Goal: Information Seeking & Learning: Learn about a topic

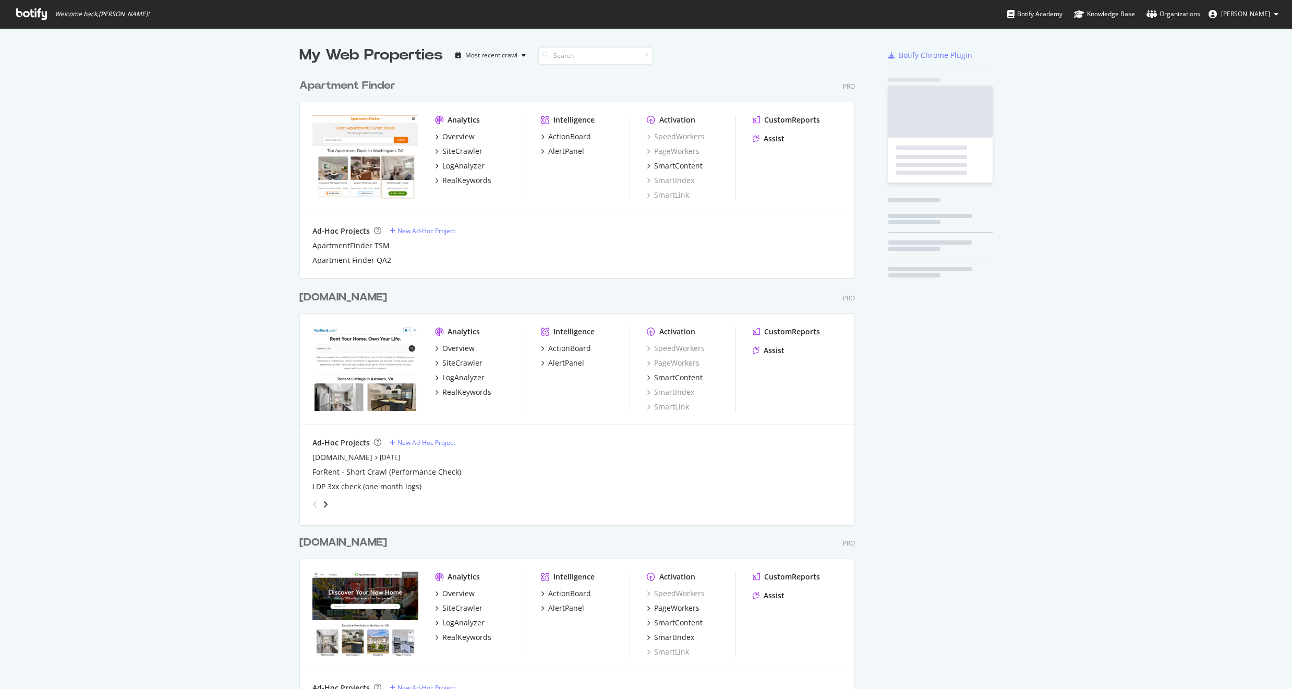
scroll to position [921, 556]
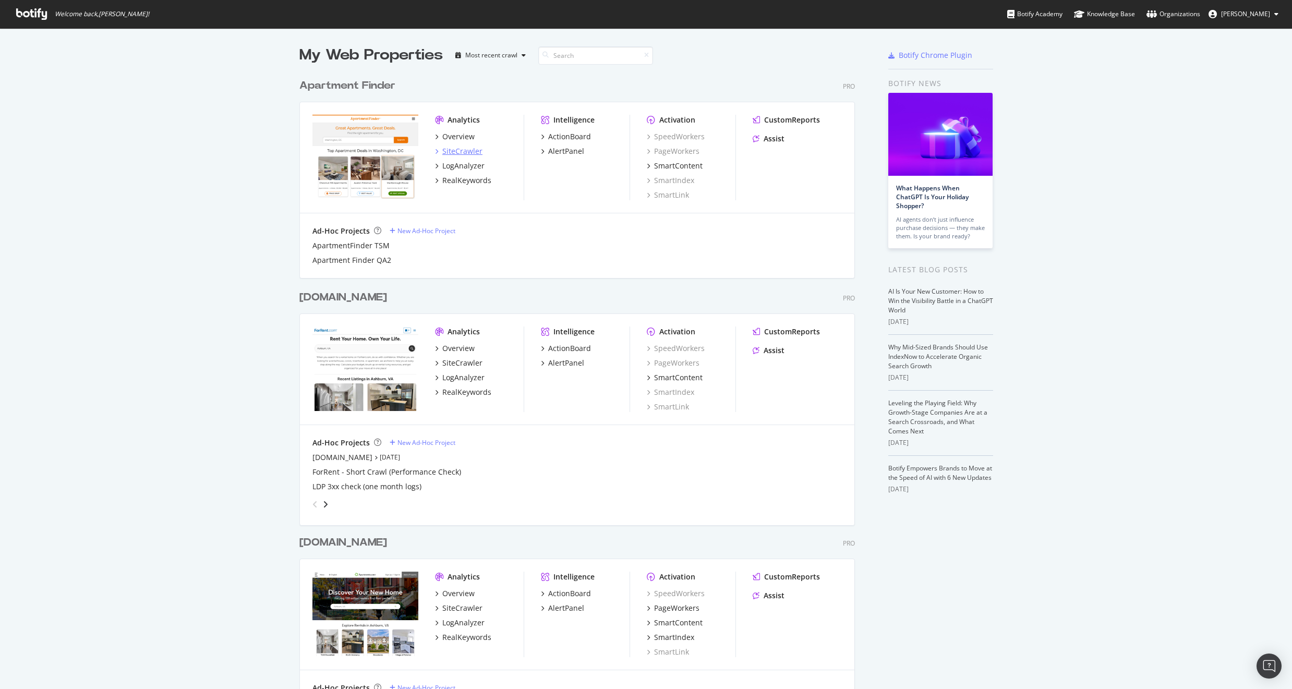
click at [456, 149] on div "SiteCrawler" at bounding box center [462, 151] width 40 height 10
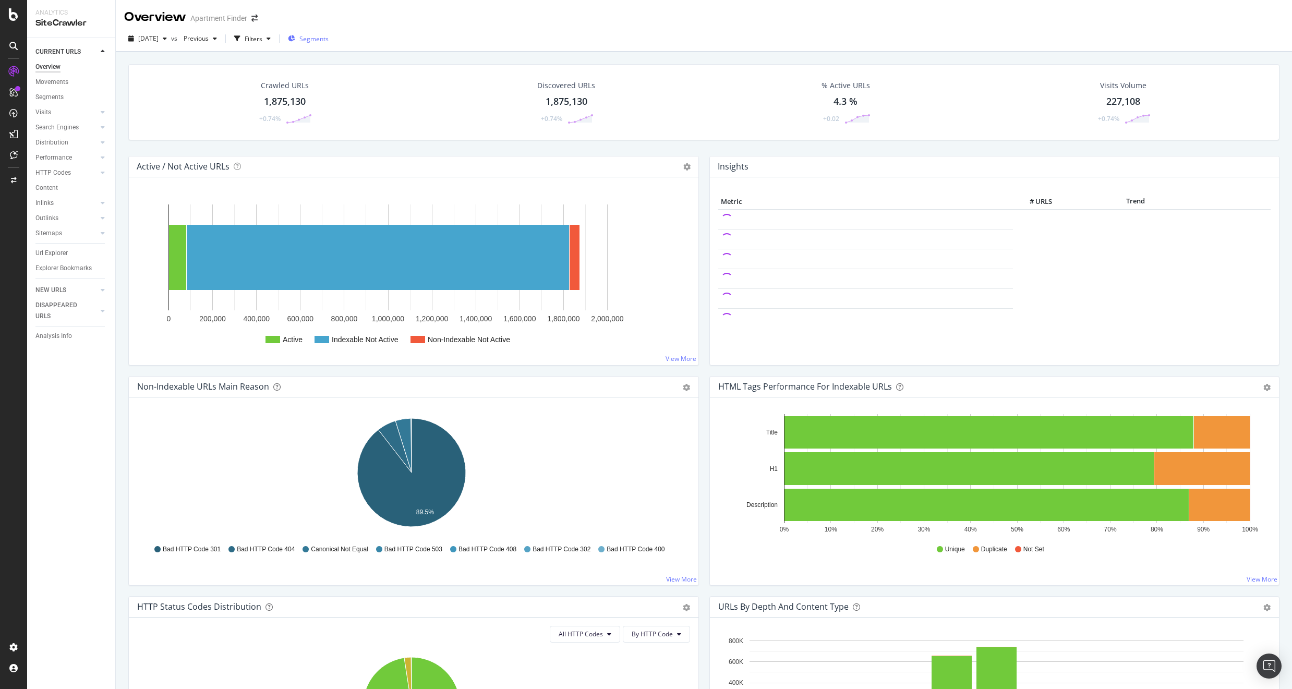
click at [329, 40] on span "Segments" at bounding box center [313, 38] width 29 height 9
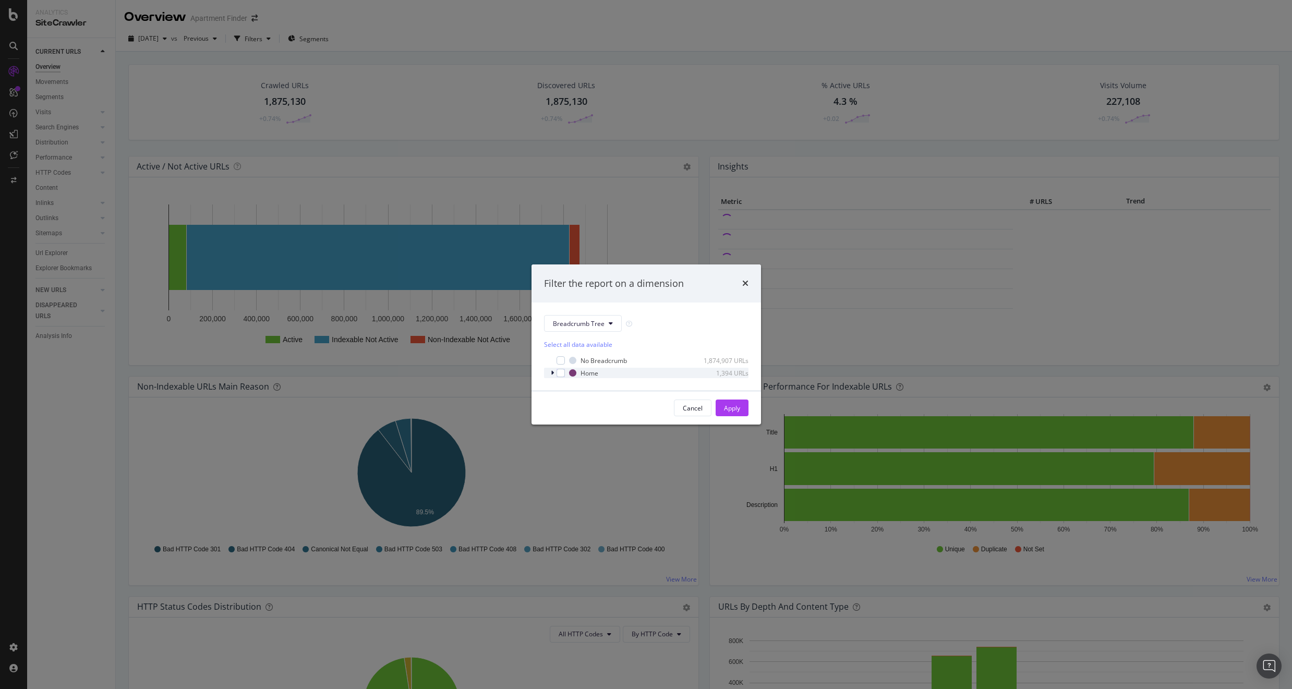
click at [553, 372] on icon "modal" at bounding box center [552, 373] width 3 height 6
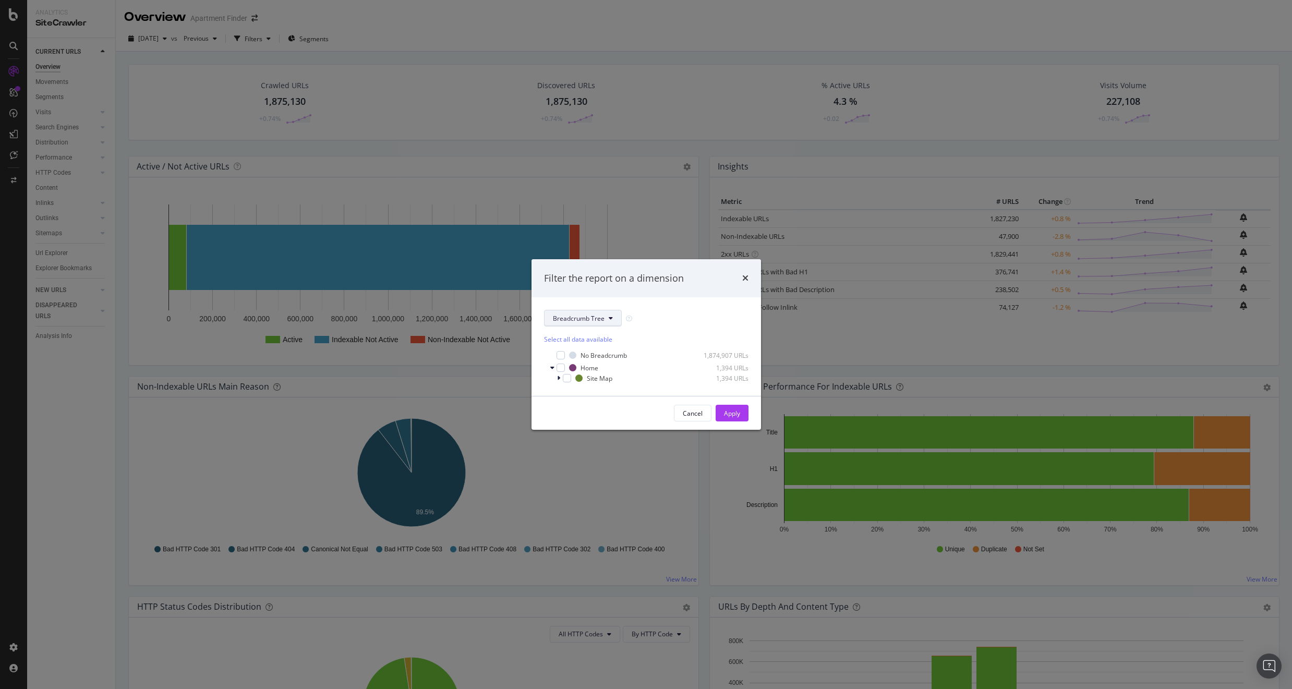
click at [584, 321] on span "Breadcrumb Tree" at bounding box center [579, 318] width 52 height 9
click at [587, 358] on span "pagetype" at bounding box center [586, 355] width 67 height 9
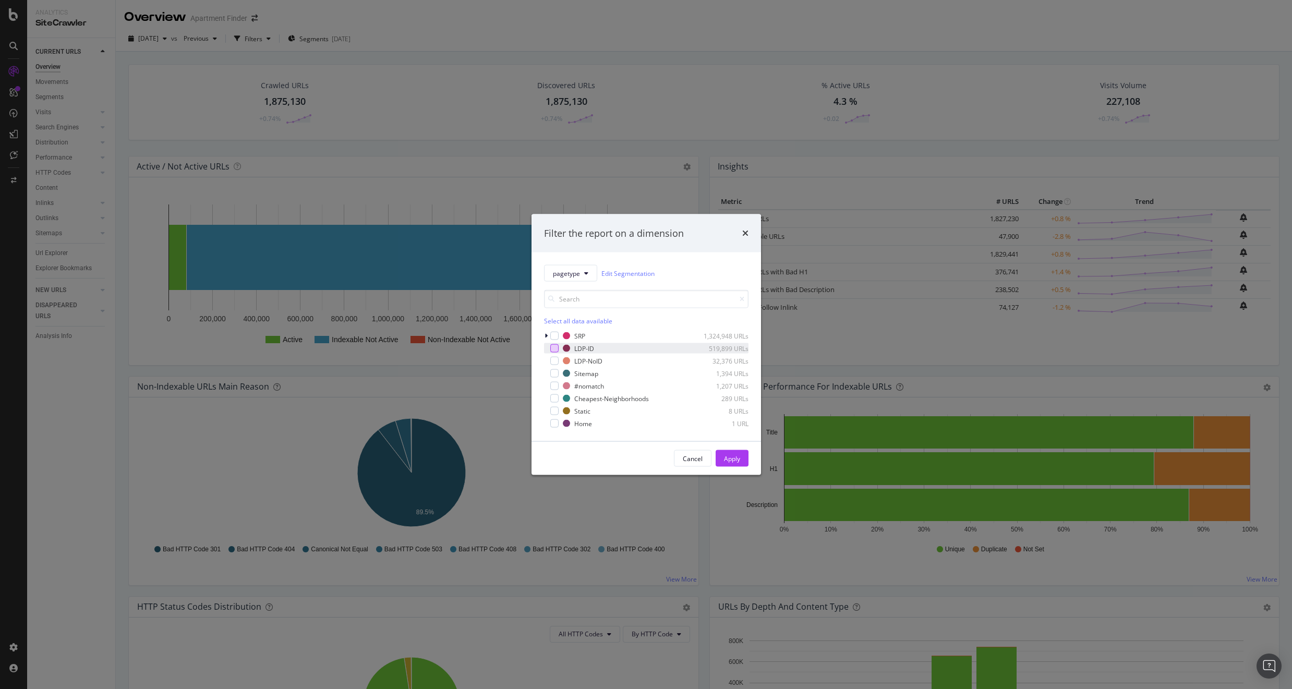
click at [553, 348] on div "modal" at bounding box center [554, 348] width 8 height 8
click at [733, 456] on div "Apply" at bounding box center [732, 458] width 16 height 9
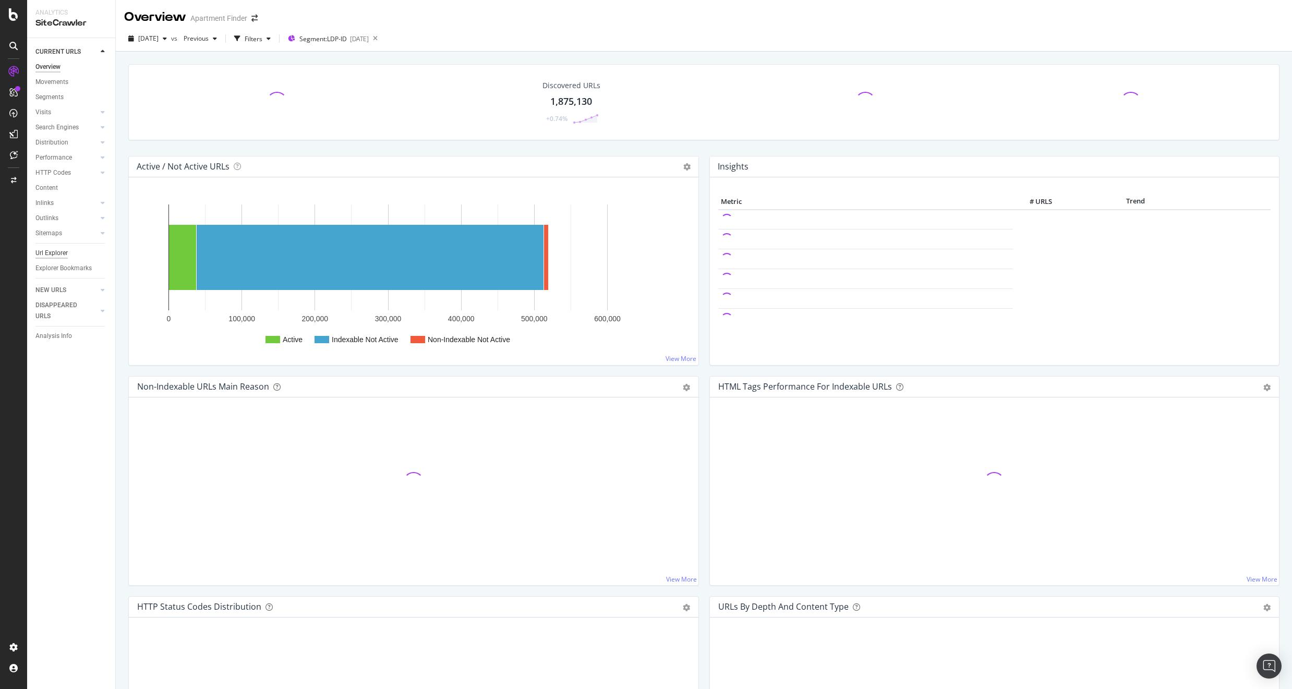
click at [56, 251] on div "Url Explorer" at bounding box center [51, 253] width 32 height 11
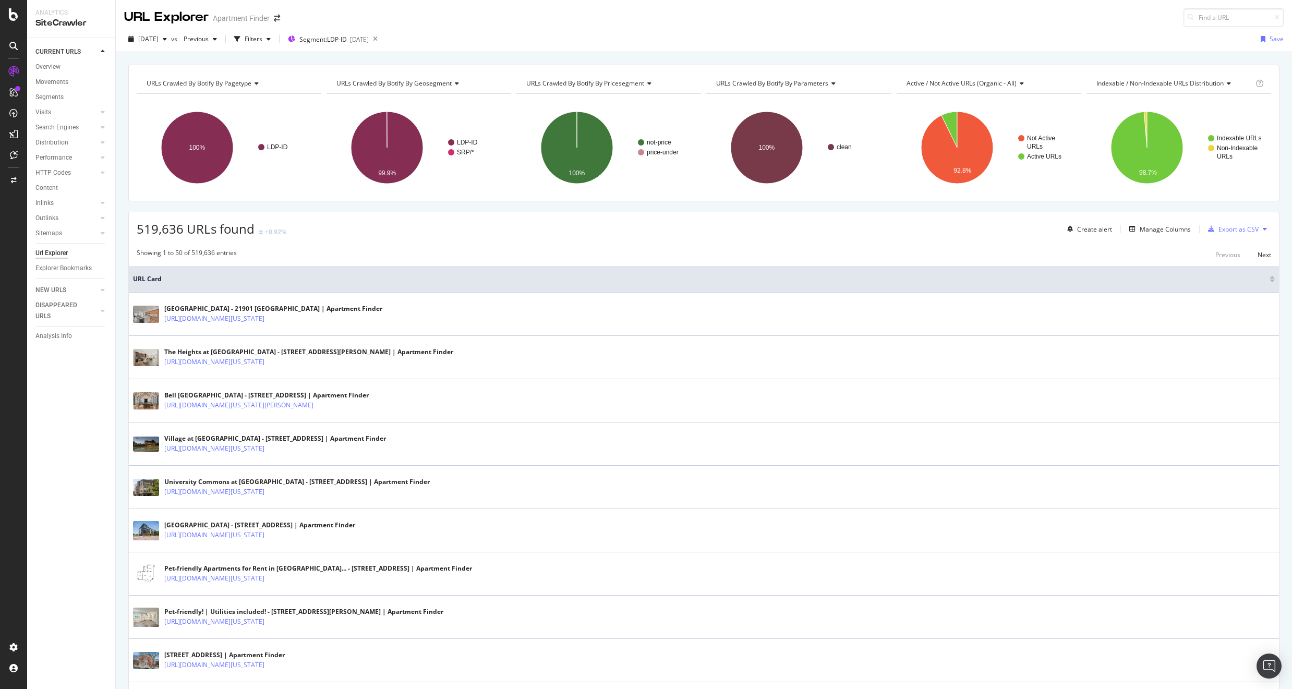
click at [262, 35] on div "Filters" at bounding box center [254, 38] width 18 height 9
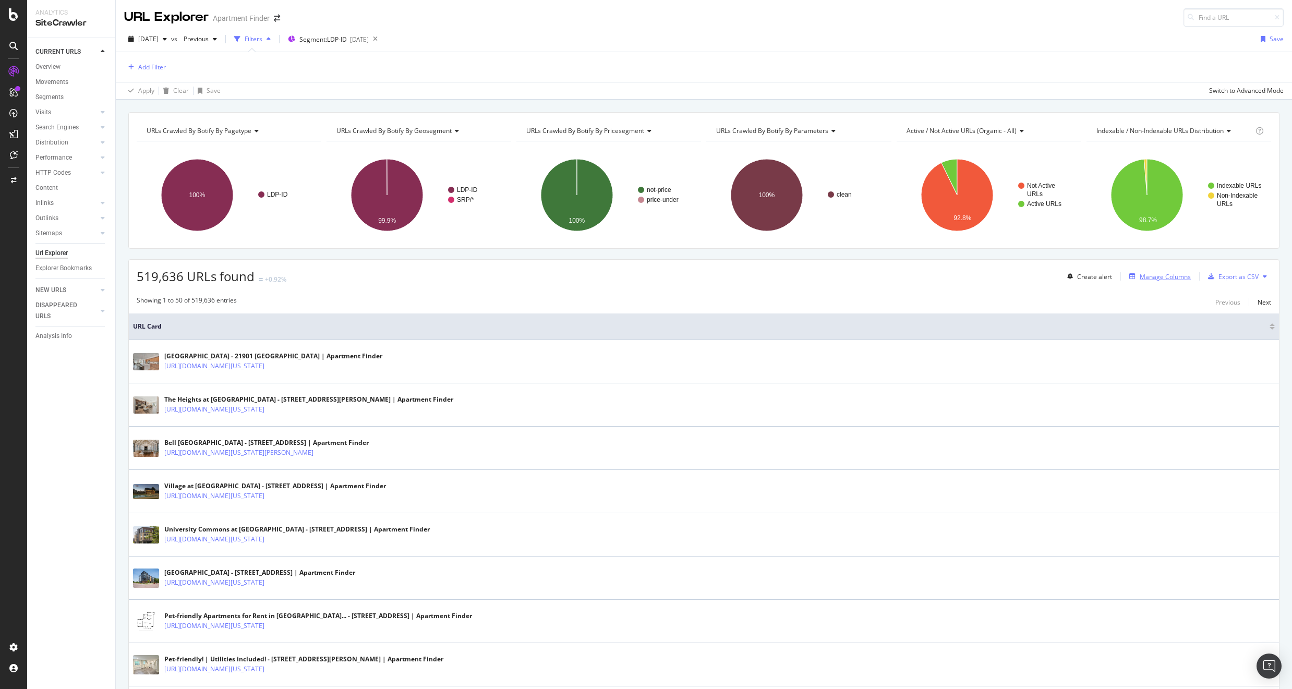
click at [1166, 278] on div "Manage Columns" at bounding box center [1165, 276] width 51 height 9
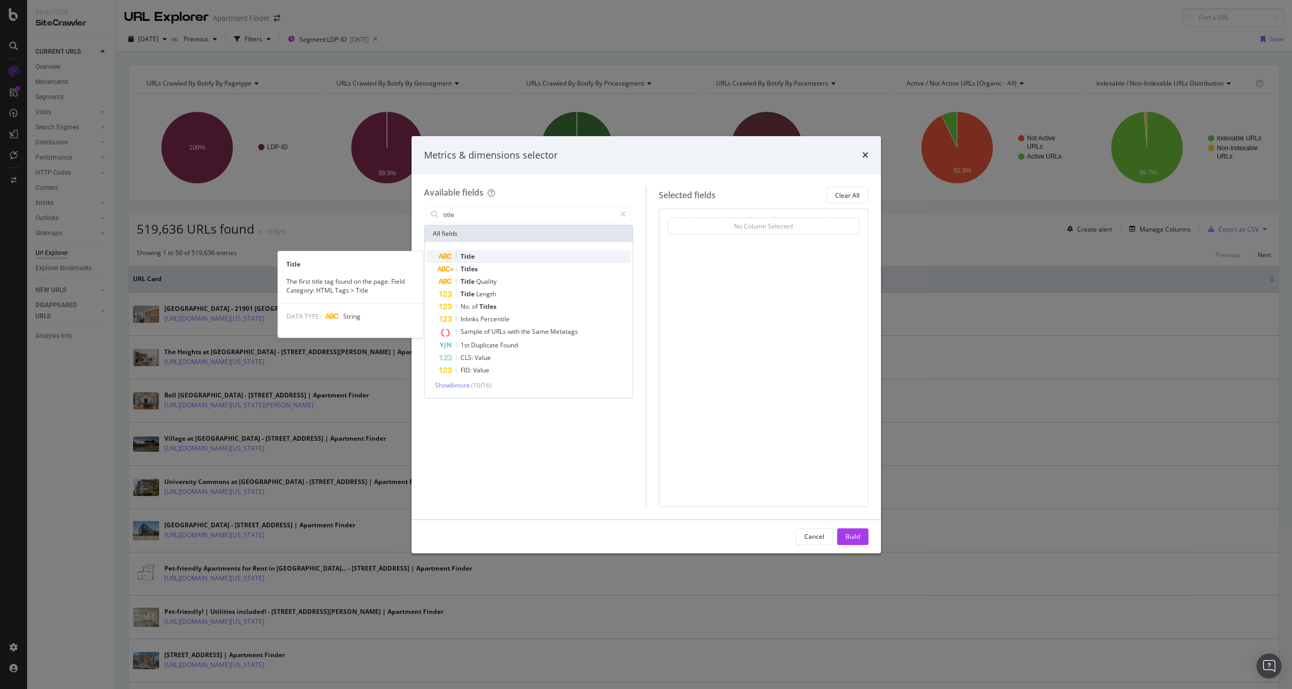
type input "title"
click at [475, 255] on div "Title" at bounding box center [535, 256] width 192 height 13
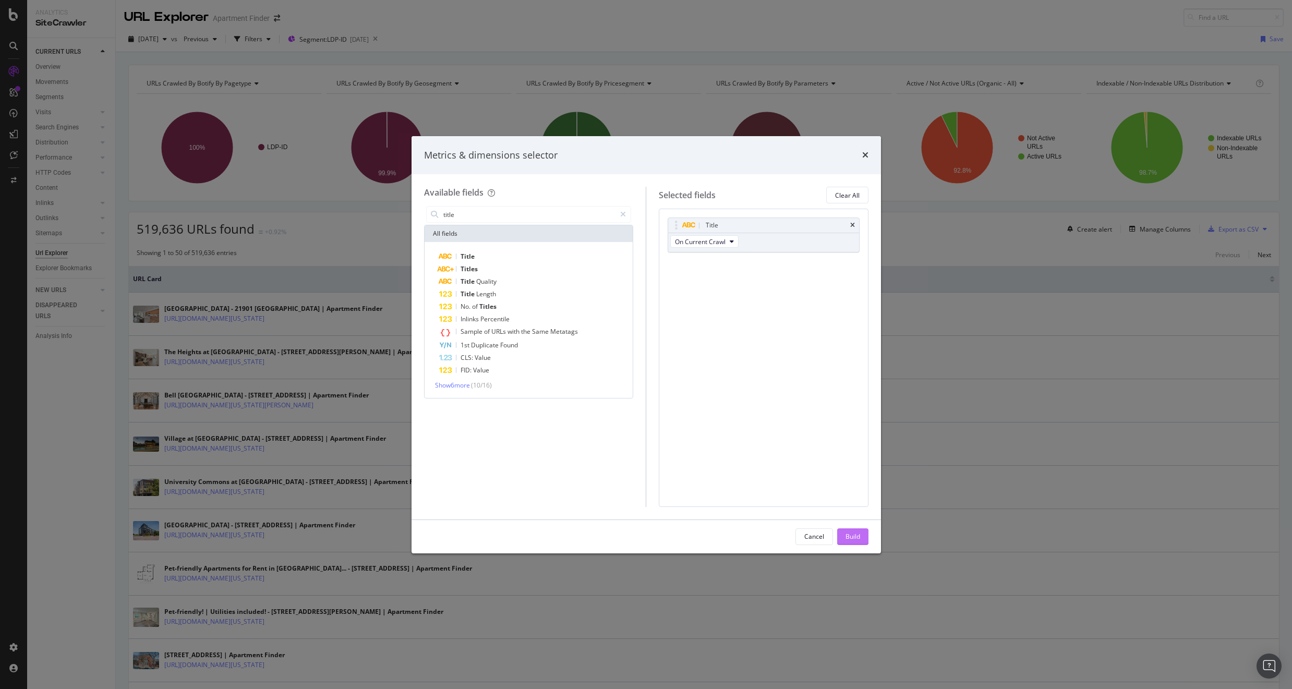
click at [856, 538] on div "Build" at bounding box center [853, 536] width 15 height 9
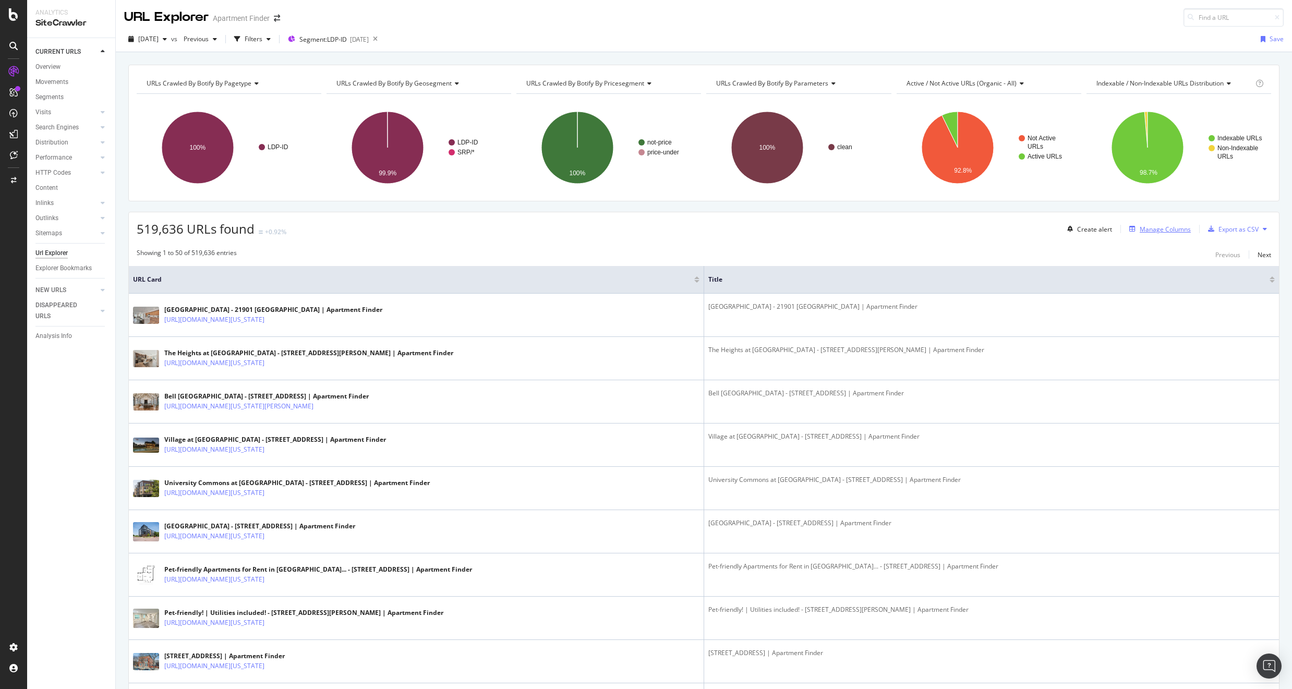
click at [1159, 227] on div "Manage Columns" at bounding box center [1165, 229] width 51 height 9
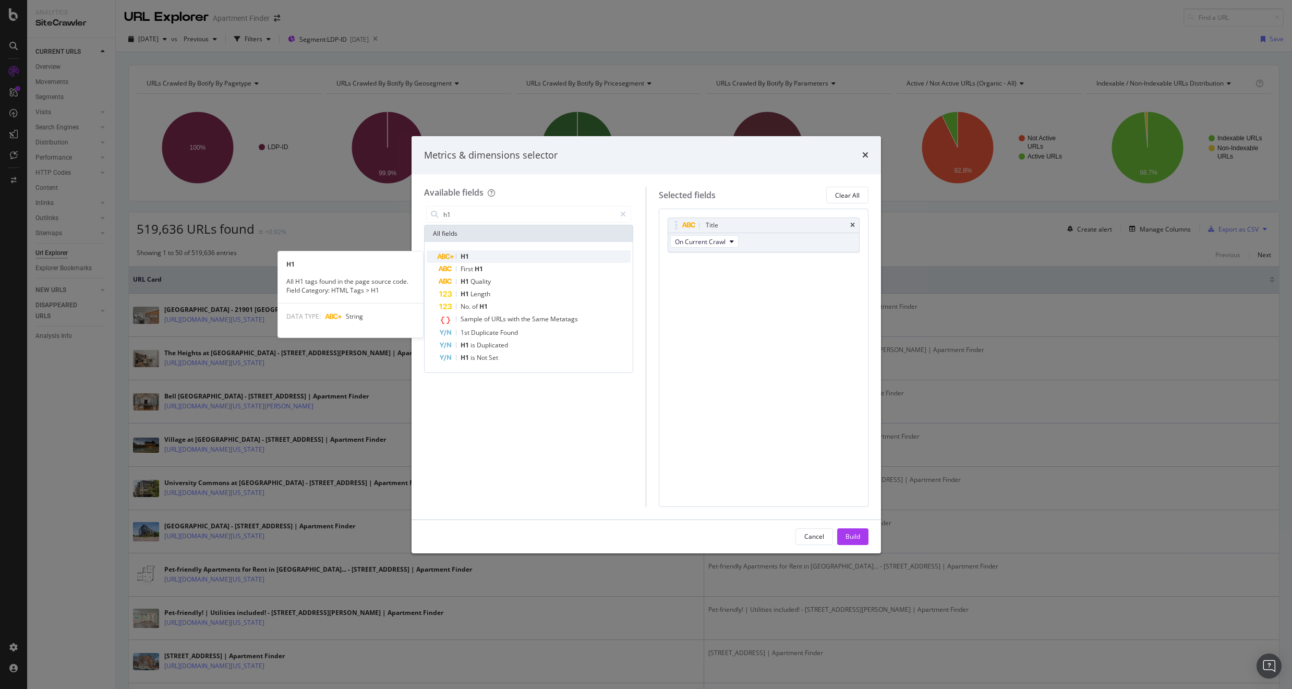
type input "h1"
click at [464, 256] on span "H1" at bounding box center [465, 256] width 8 height 9
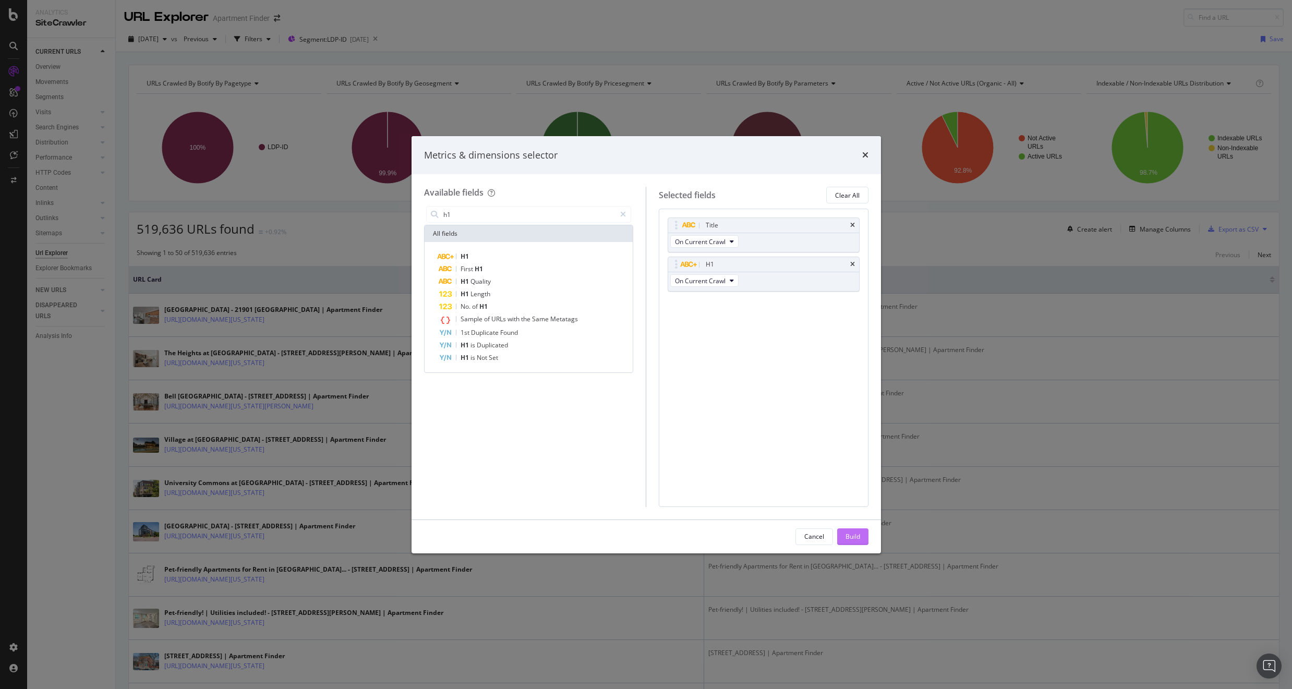
click at [852, 536] on div "Build" at bounding box center [853, 536] width 15 height 9
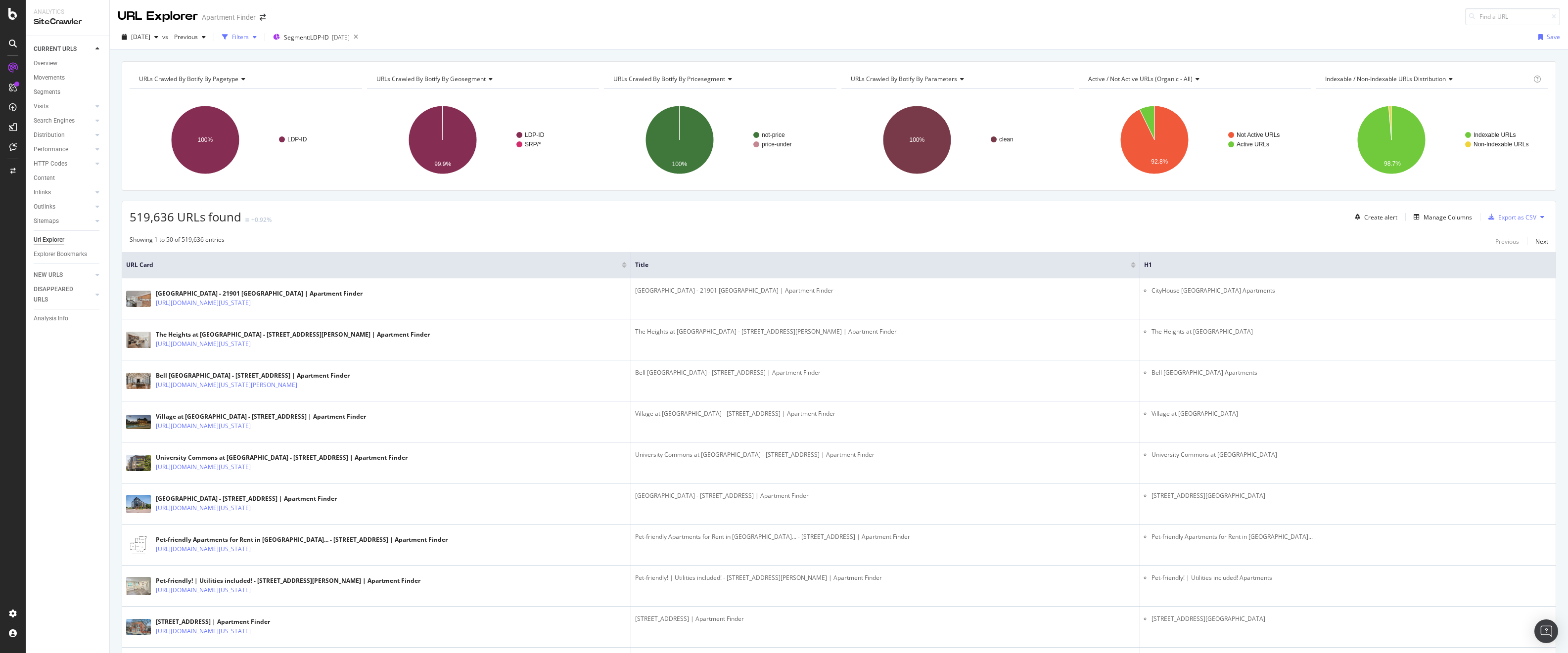
click at [248, 36] on div "Filters" at bounding box center [241, 36] width 17 height 9
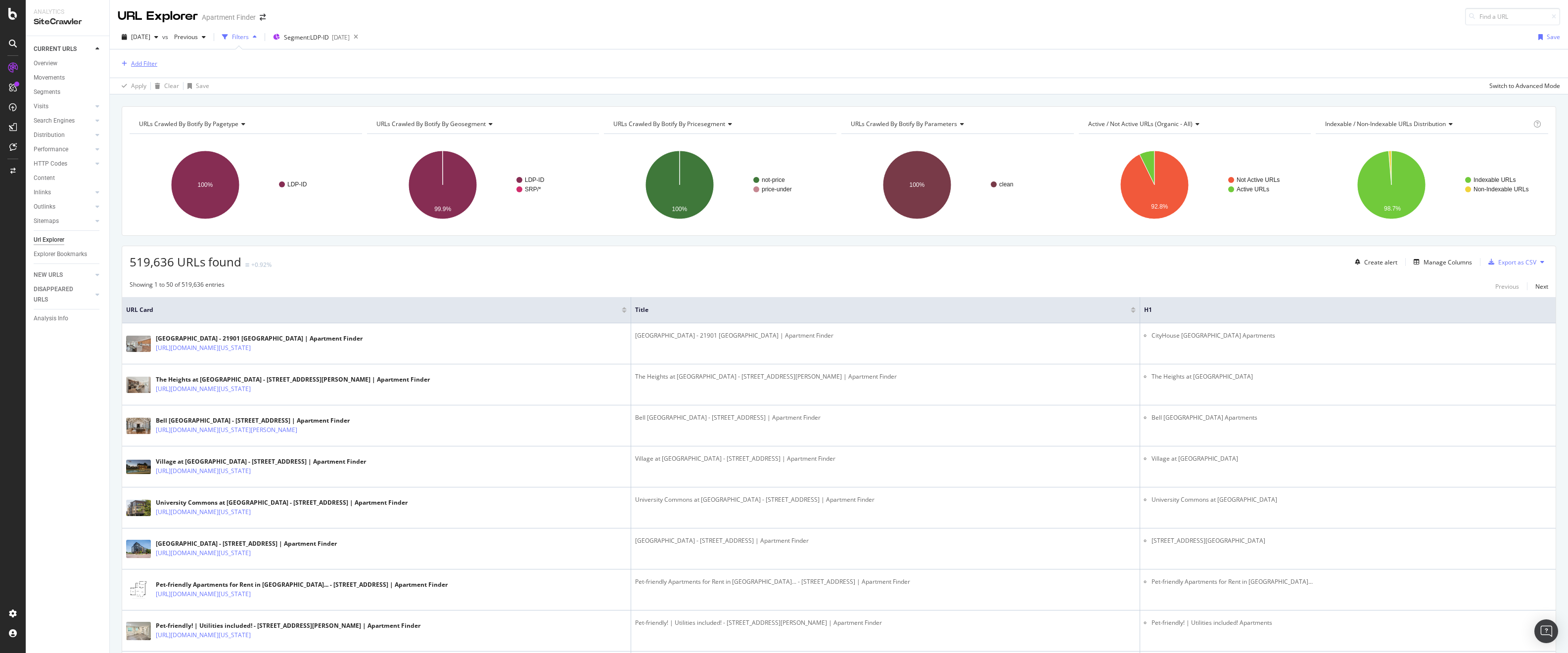
click at [140, 64] on div "Add Filter" at bounding box center [144, 63] width 27 height 9
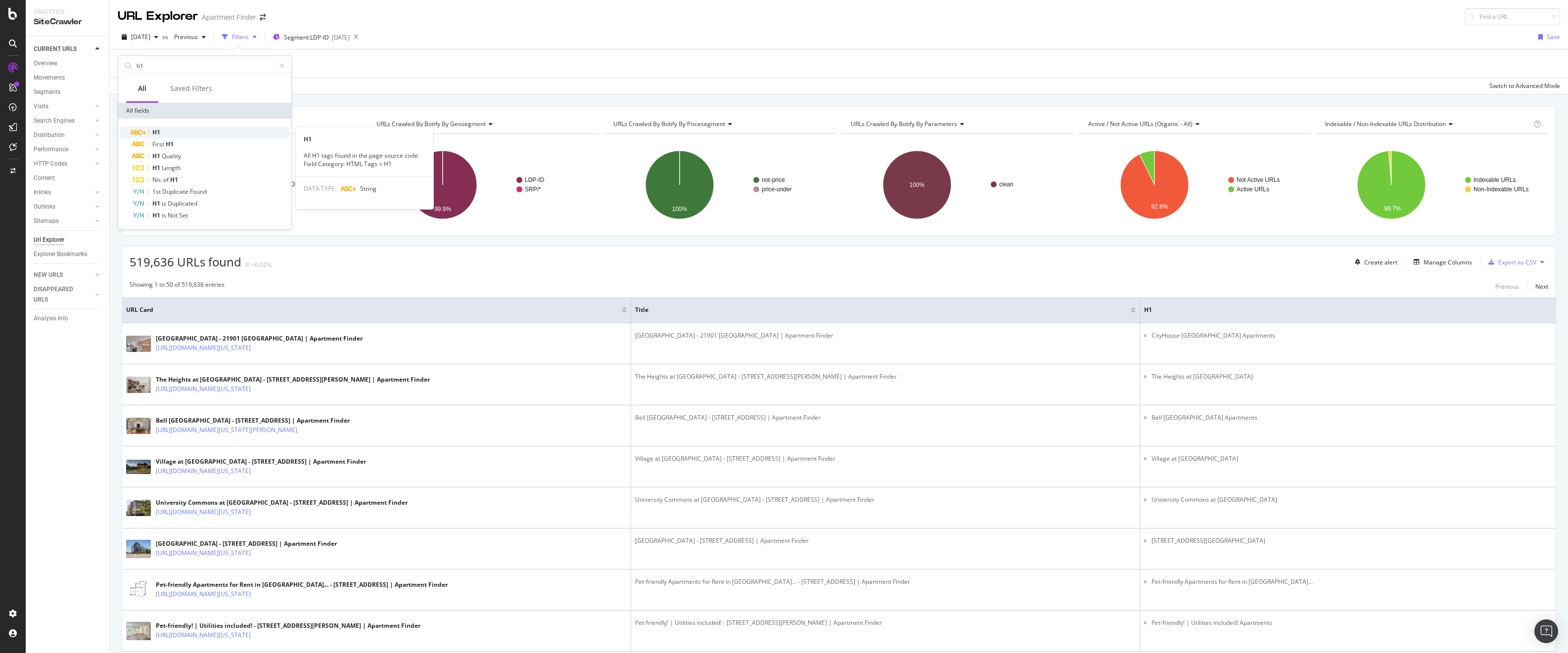
type input "h1"
click at [186, 132] on div "H1" at bounding box center [210, 133] width 157 height 12
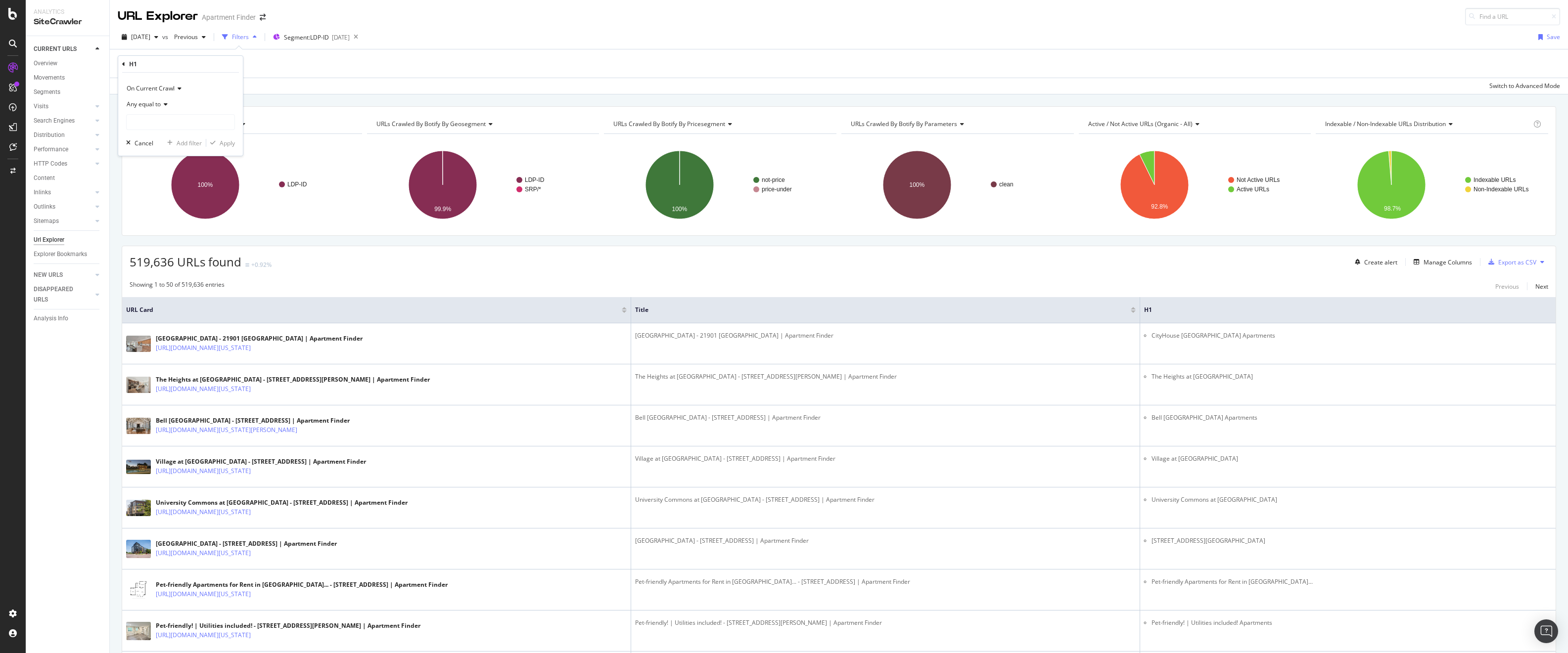
click at [155, 104] on span "Any equal to" at bounding box center [144, 103] width 34 height 9
click at [162, 178] on span "Any ends with" at bounding box center [150, 176] width 38 height 9
click at [166, 122] on input "text" at bounding box center [181, 122] width 108 height 16
type input "Apartments"
click at [230, 143] on div "Apply" at bounding box center [228, 143] width 15 height 9
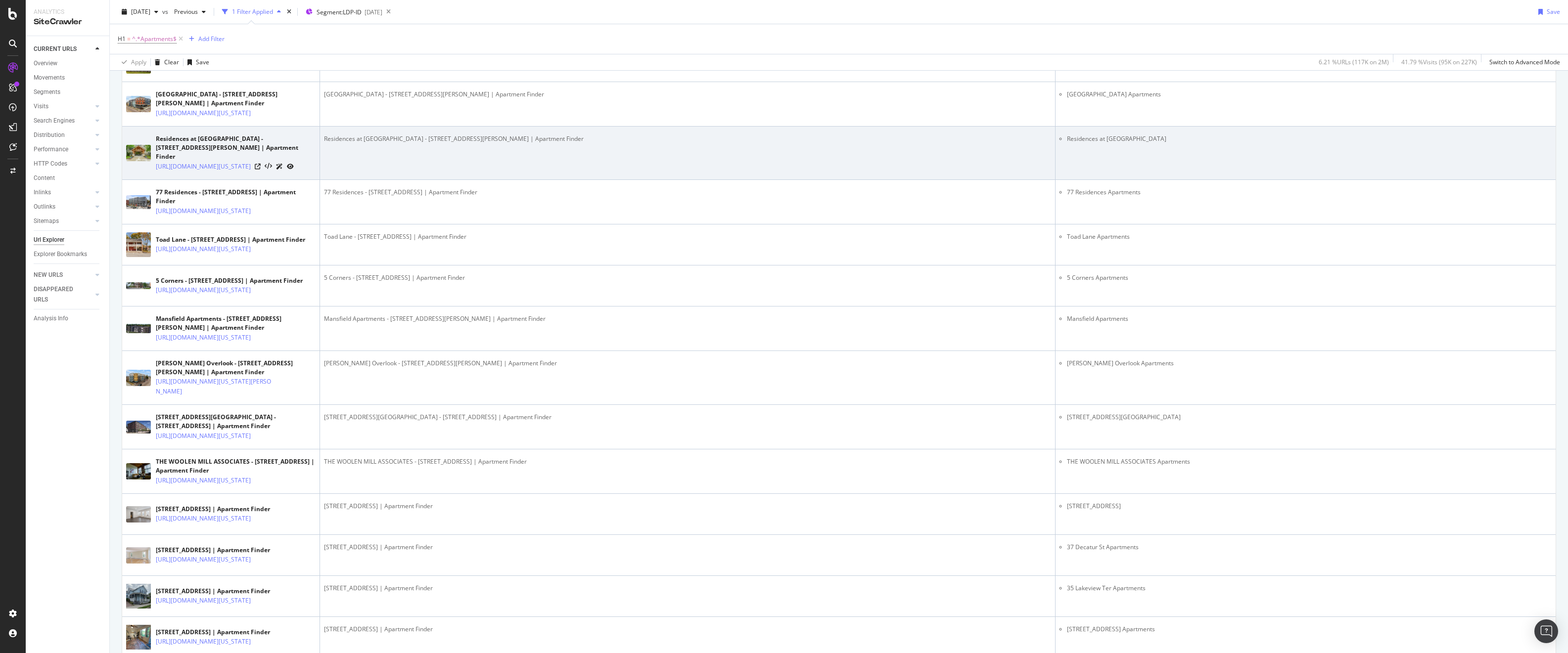
scroll to position [953, 0]
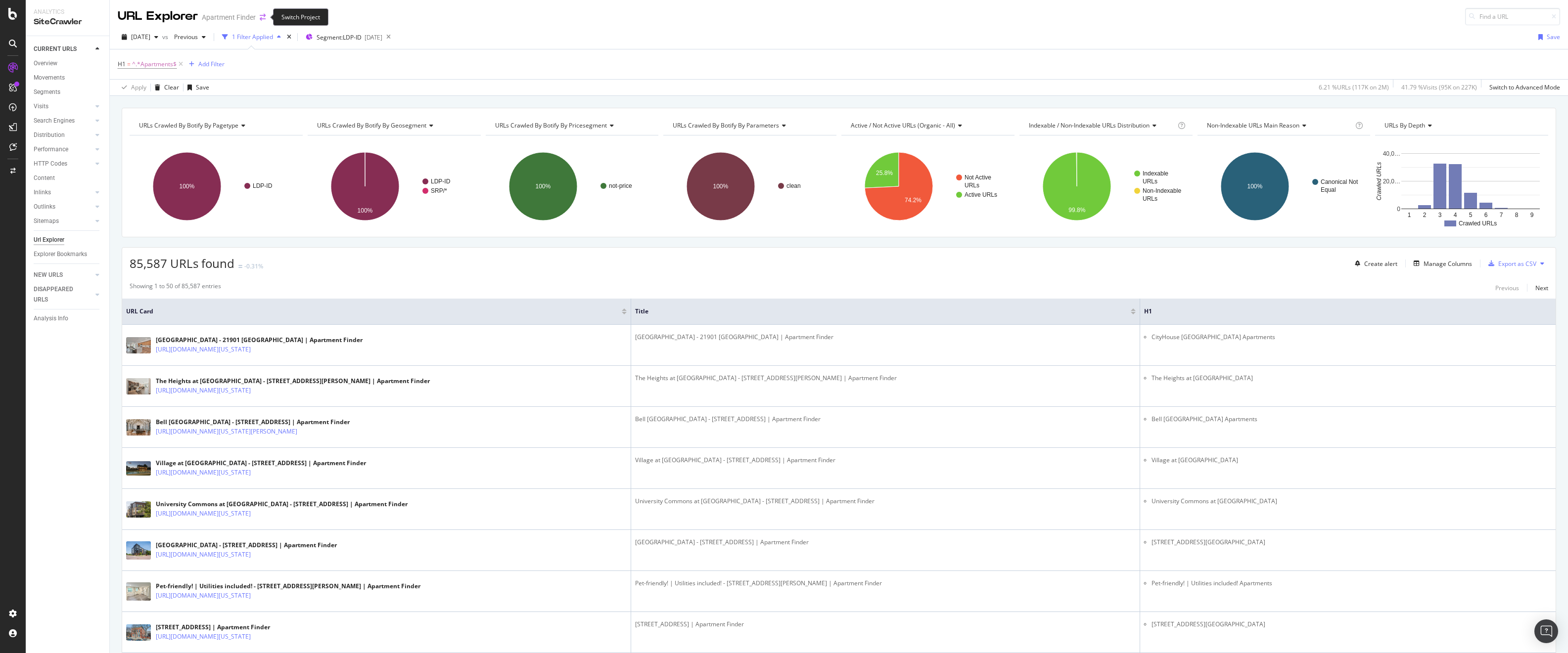
click at [260, 17] on icon "arrow-right-arrow-left" at bounding box center [263, 17] width 6 height 7
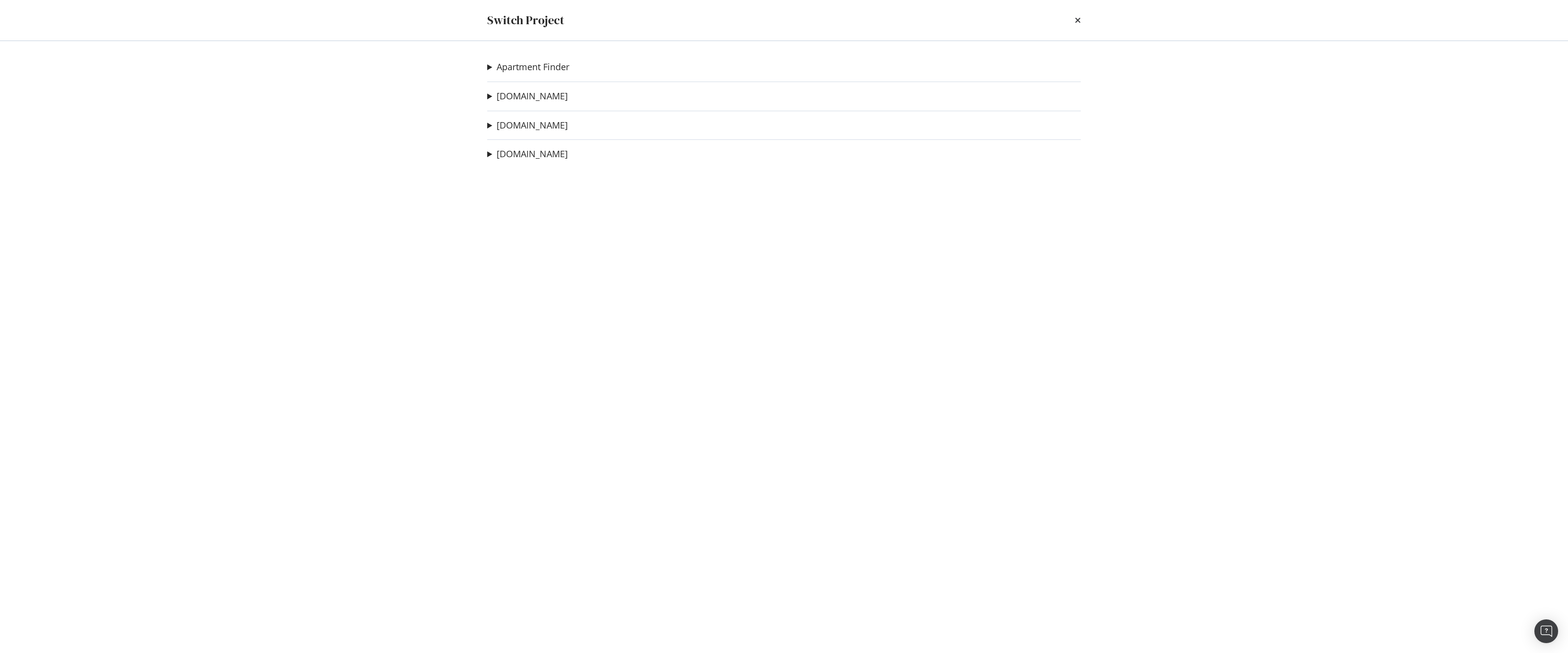
click at [493, 93] on summary "[DOMAIN_NAME]" at bounding box center [527, 97] width 81 height 13
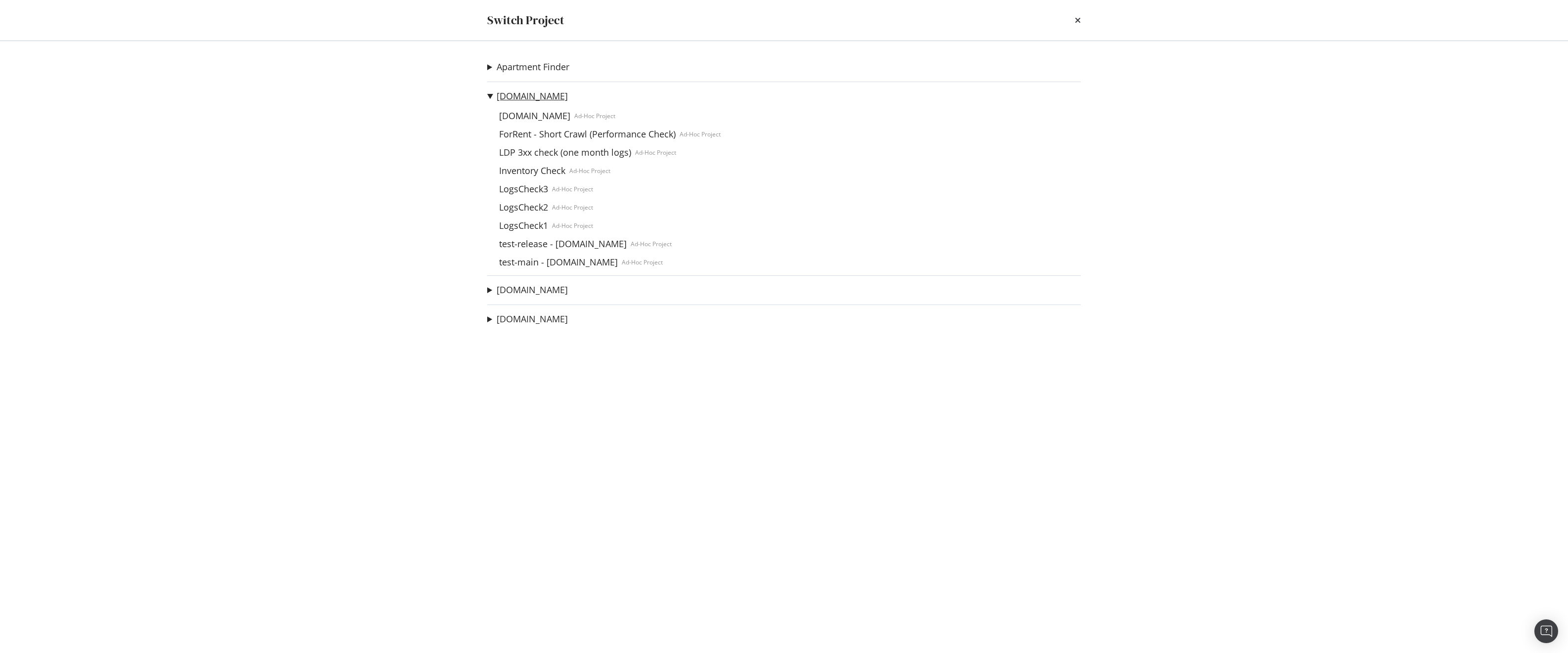
click at [520, 96] on link "[DOMAIN_NAME]" at bounding box center [532, 96] width 71 height 10
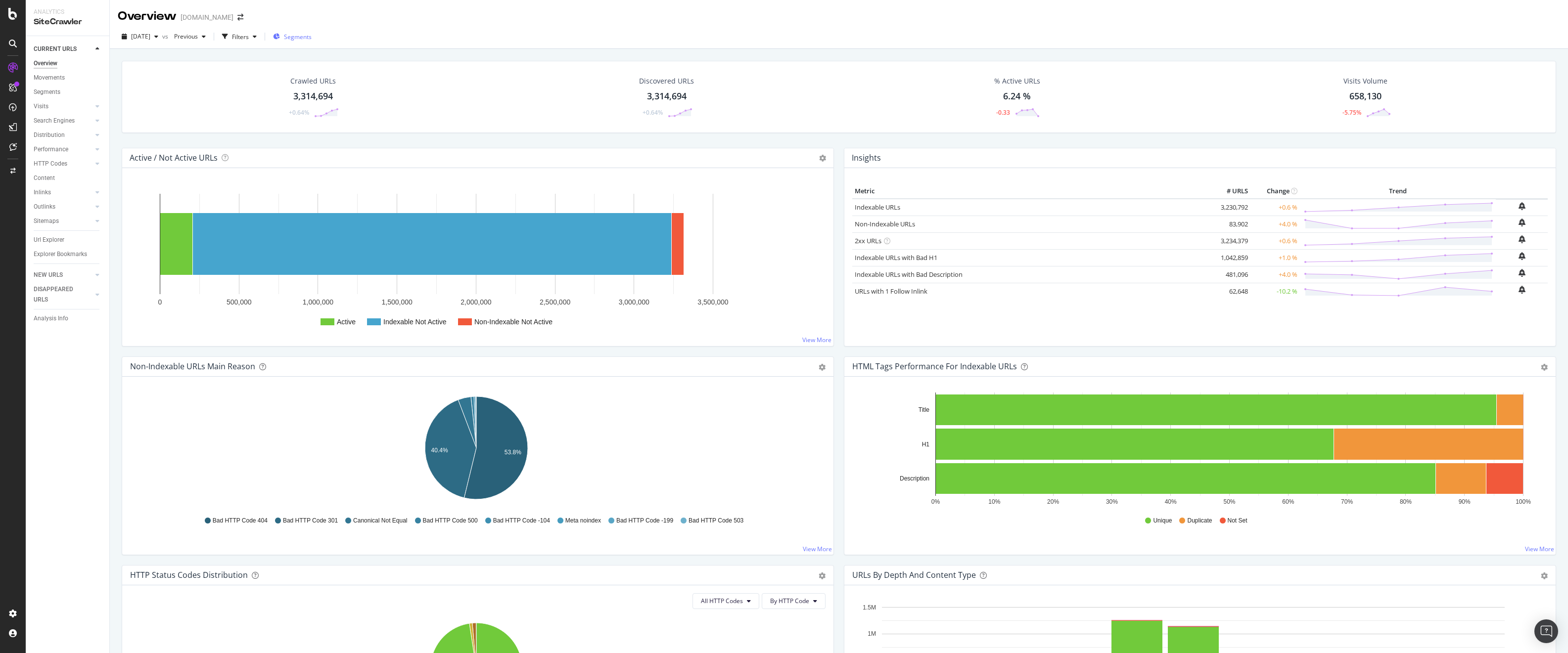
click at [312, 36] on span "Segments" at bounding box center [297, 36] width 27 height 9
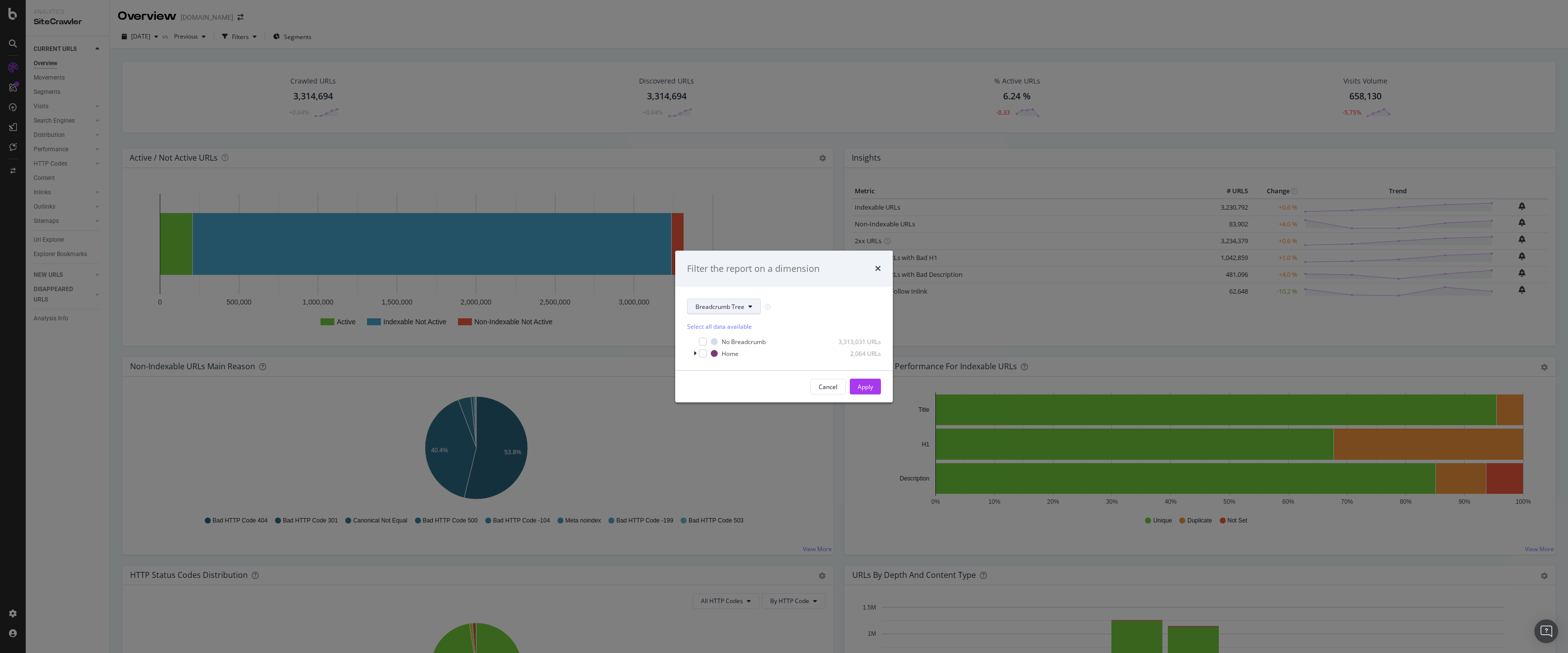
click at [720, 304] on span "Breadcrumb Tree" at bounding box center [720, 306] width 49 height 9
click at [721, 340] on span "pagetype" at bounding box center [726, 341] width 64 height 9
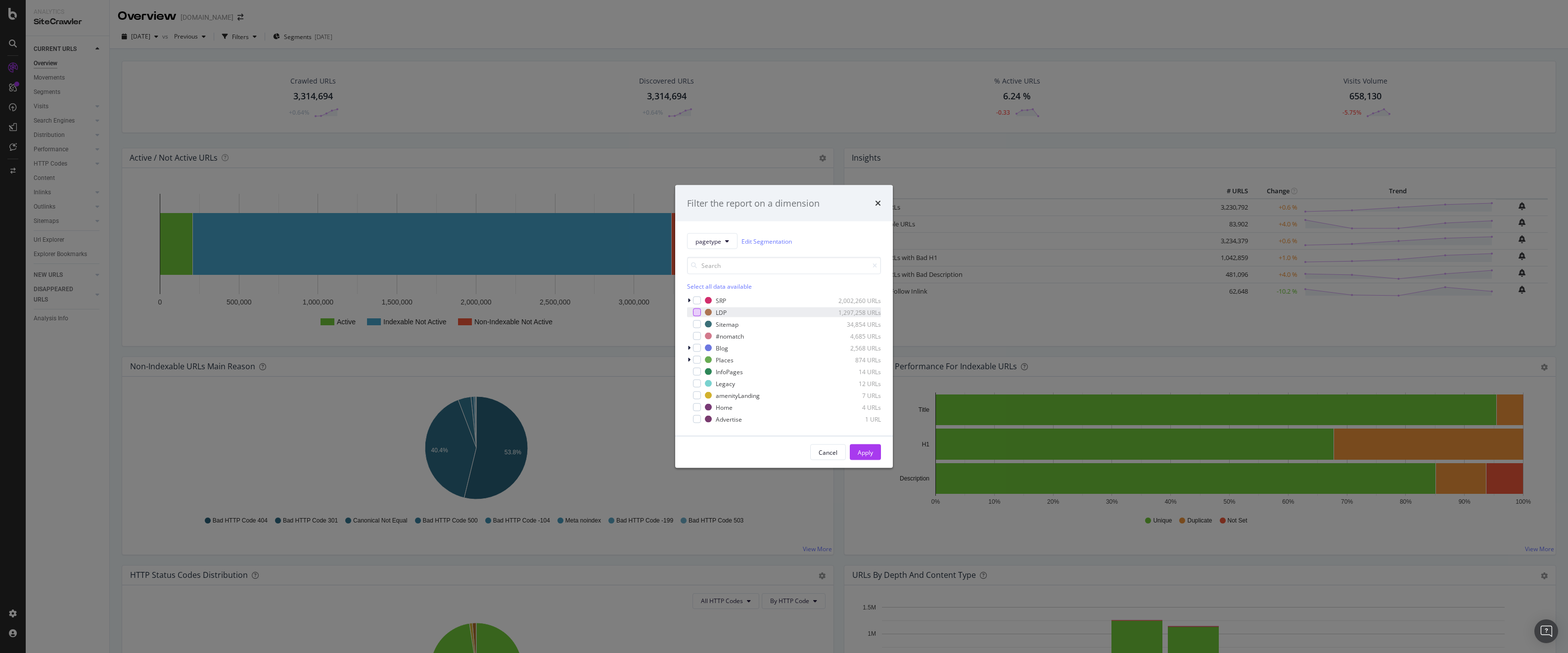
click at [700, 313] on div "modal" at bounding box center [697, 313] width 8 height 8
click at [868, 455] on div "Apply" at bounding box center [866, 452] width 15 height 9
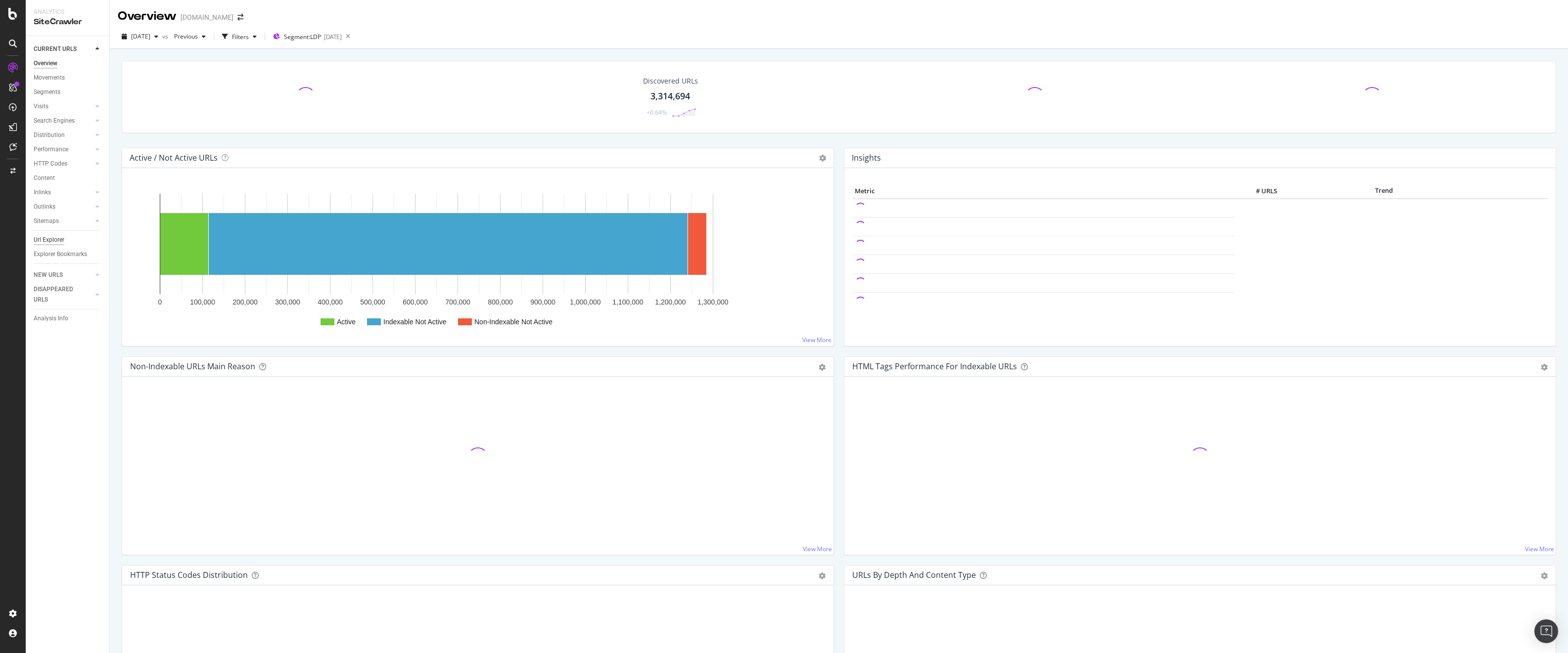
click at [51, 242] on div "Url Explorer" at bounding box center [48, 240] width 30 height 10
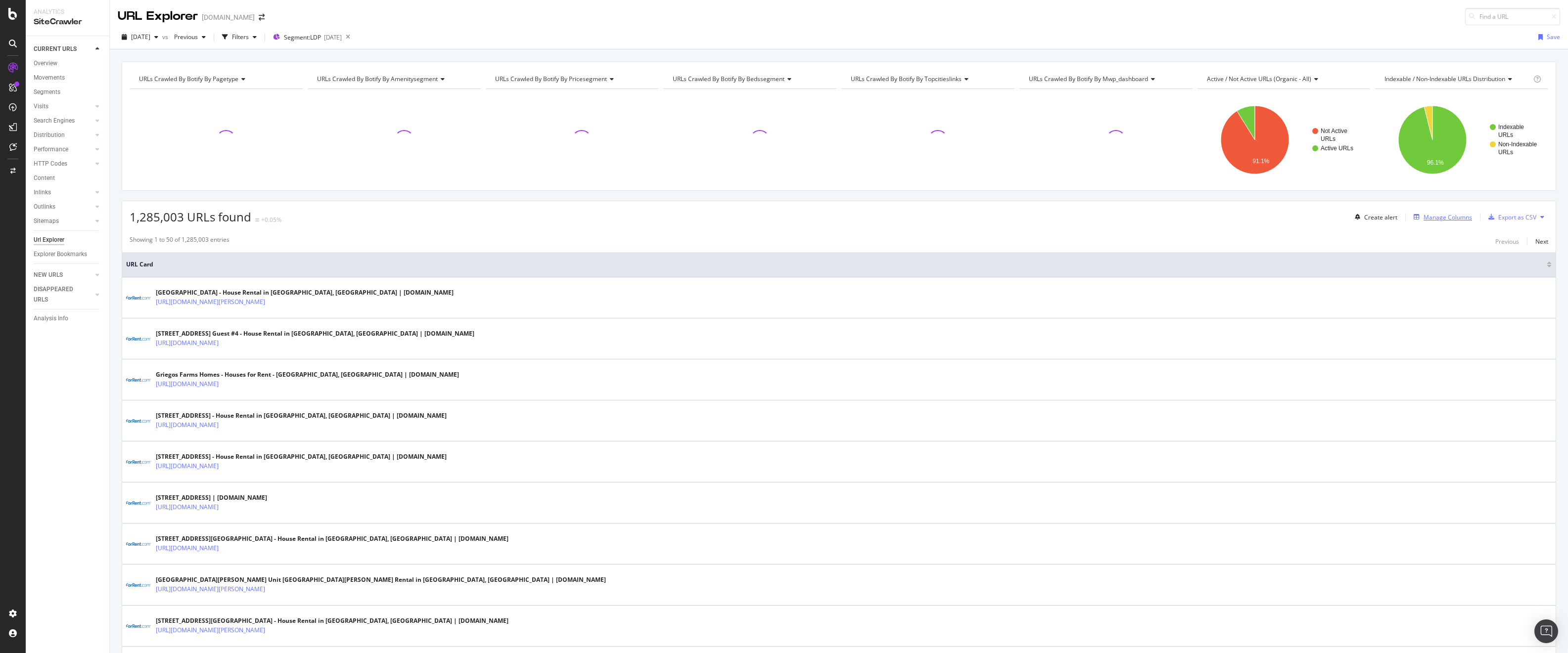
click at [1435, 214] on div "Manage Columns" at bounding box center [1447, 217] width 48 height 9
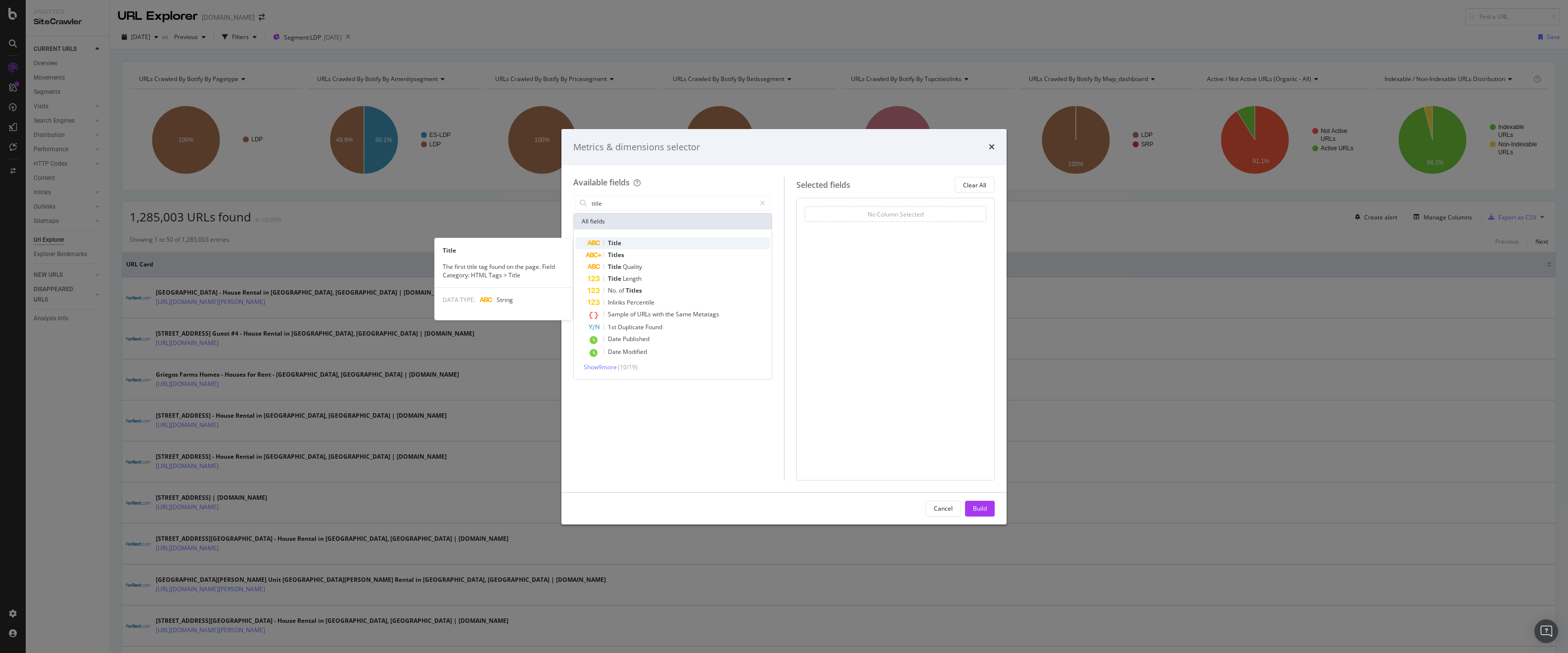
click at [630, 245] on div "Title" at bounding box center [679, 243] width 182 height 12
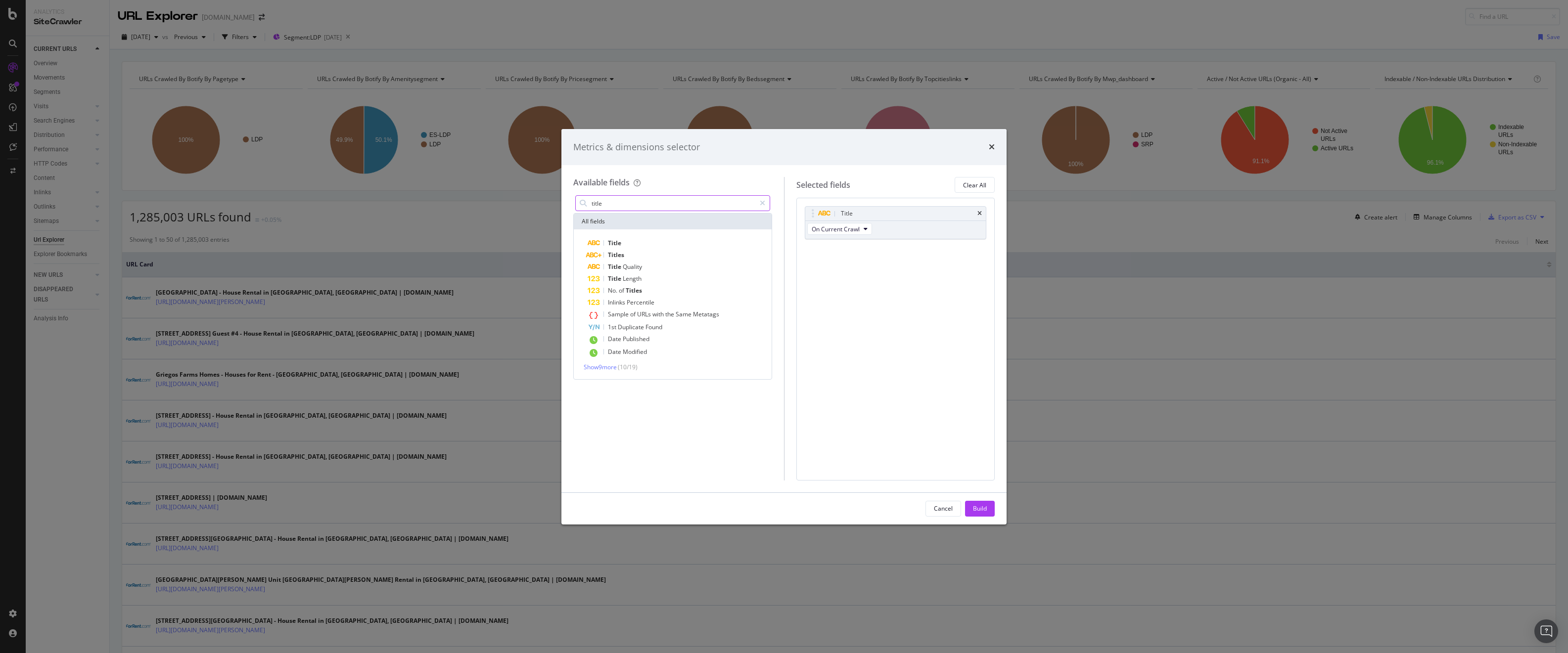
click at [631, 198] on input "title" at bounding box center [673, 204] width 165 height 15
click at [630, 198] on input "title" at bounding box center [673, 204] width 165 height 15
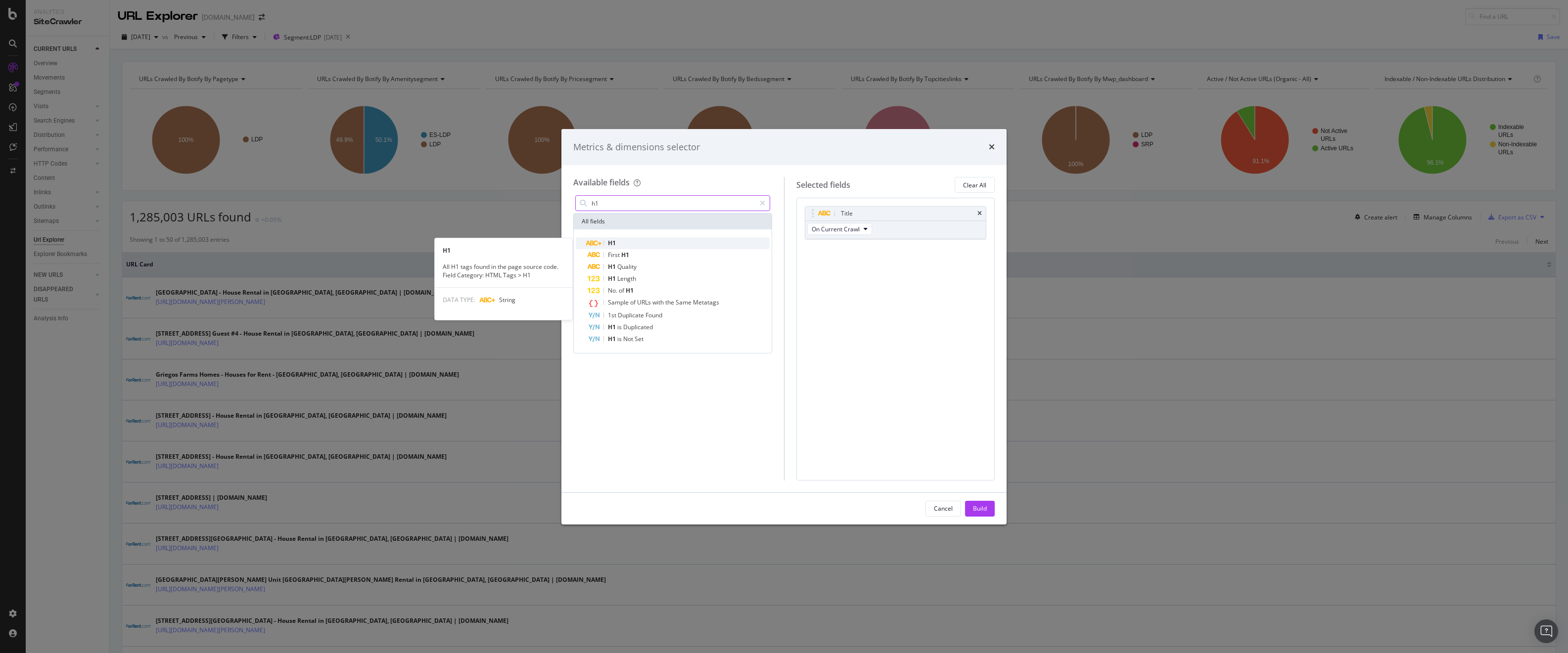
type input "h1"
click at [628, 246] on div "H1" at bounding box center [679, 243] width 182 height 12
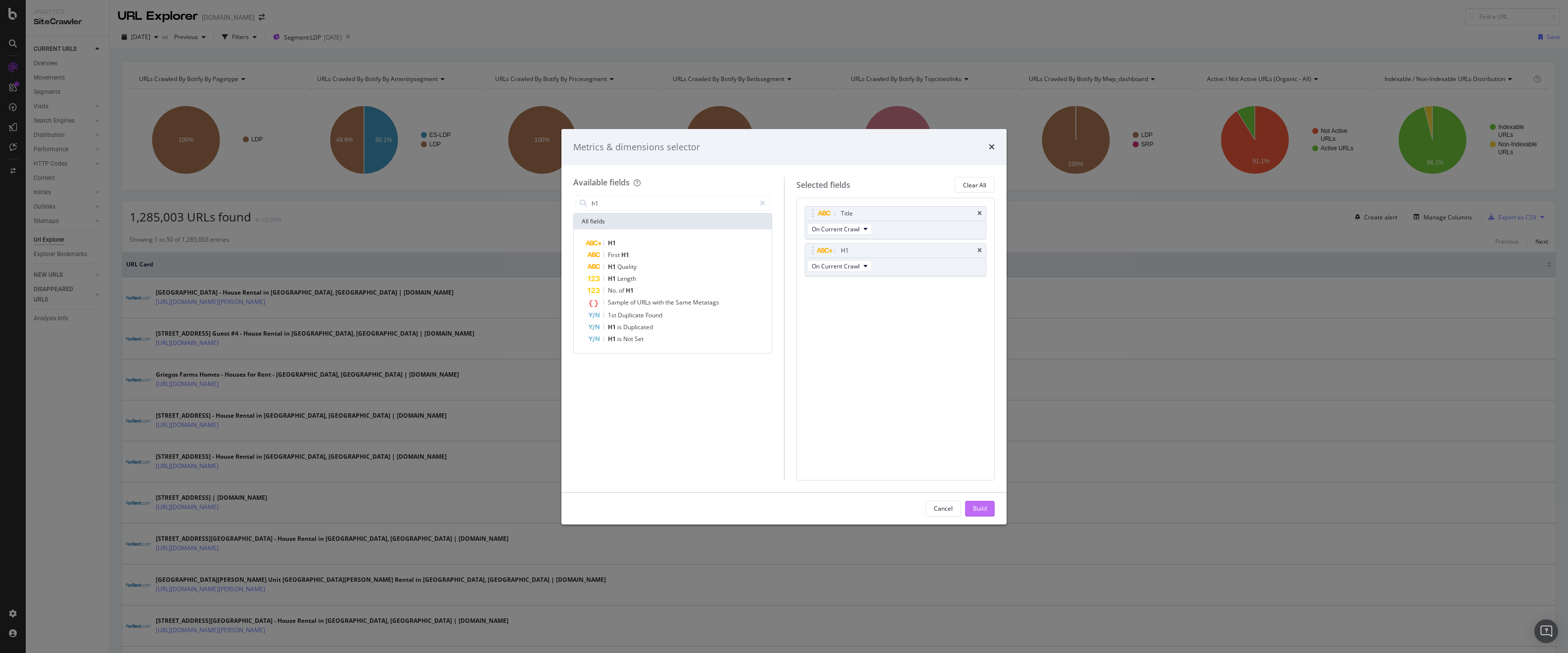
click at [982, 507] on div "Build" at bounding box center [979, 508] width 14 height 9
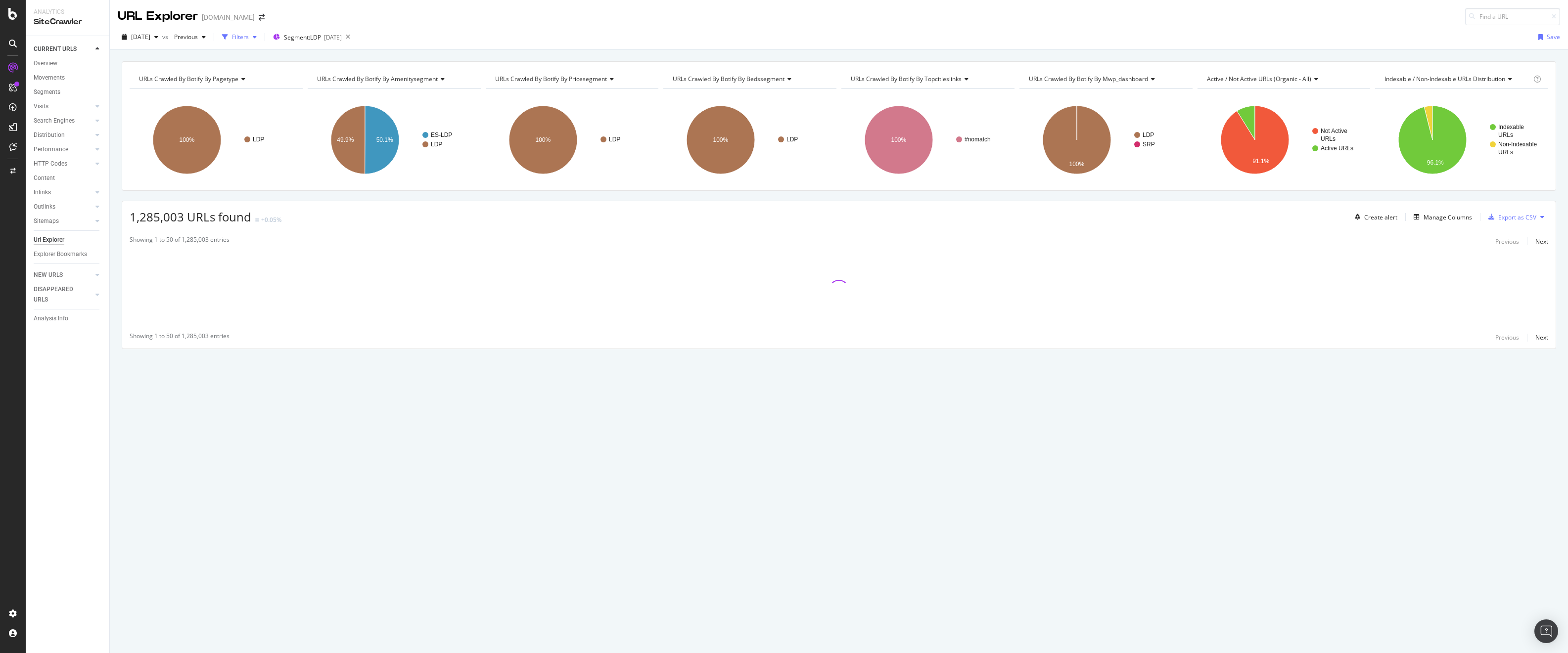
click at [248, 37] on div "Filters" at bounding box center [241, 36] width 17 height 9
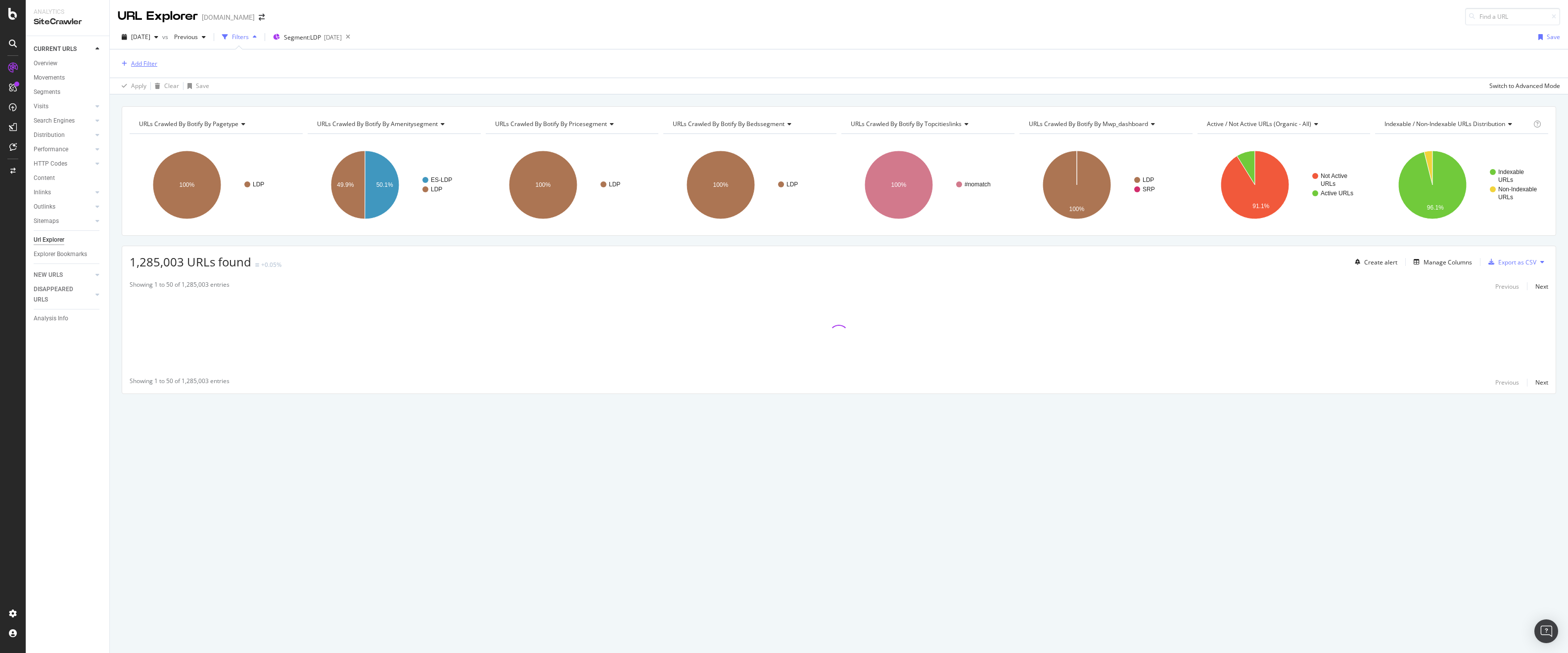
click at [148, 63] on div "Add Filter" at bounding box center [144, 63] width 27 height 9
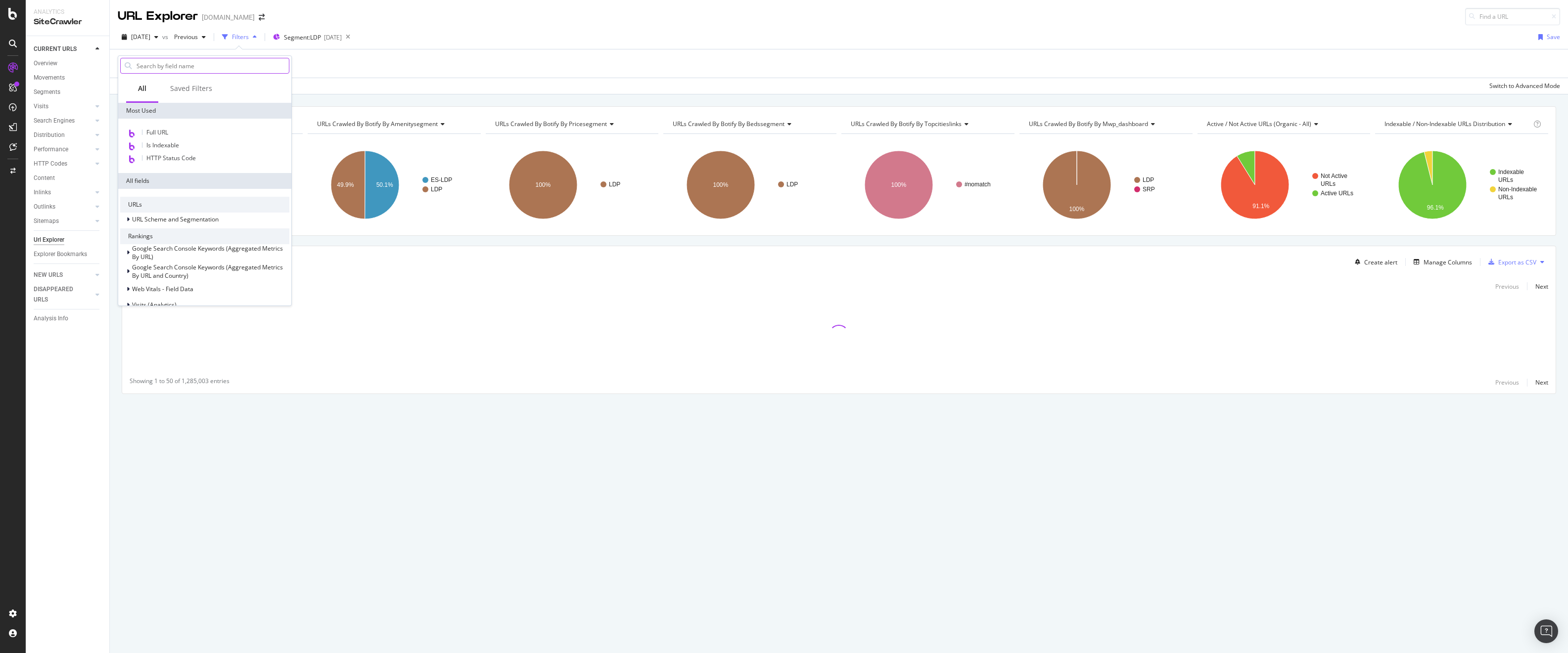
click at [181, 69] on input "text" at bounding box center [212, 66] width 154 height 15
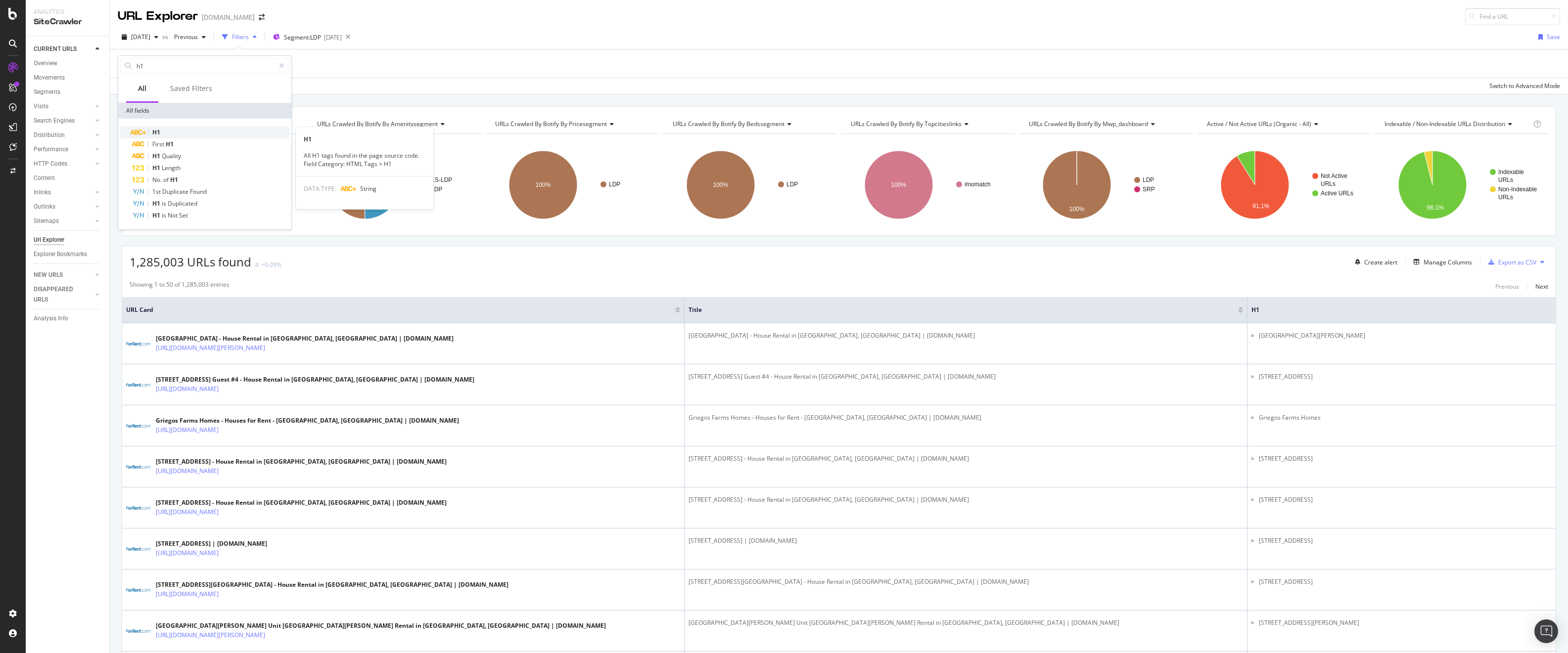
type input "h1"
click at [175, 133] on div "H1" at bounding box center [210, 133] width 157 height 12
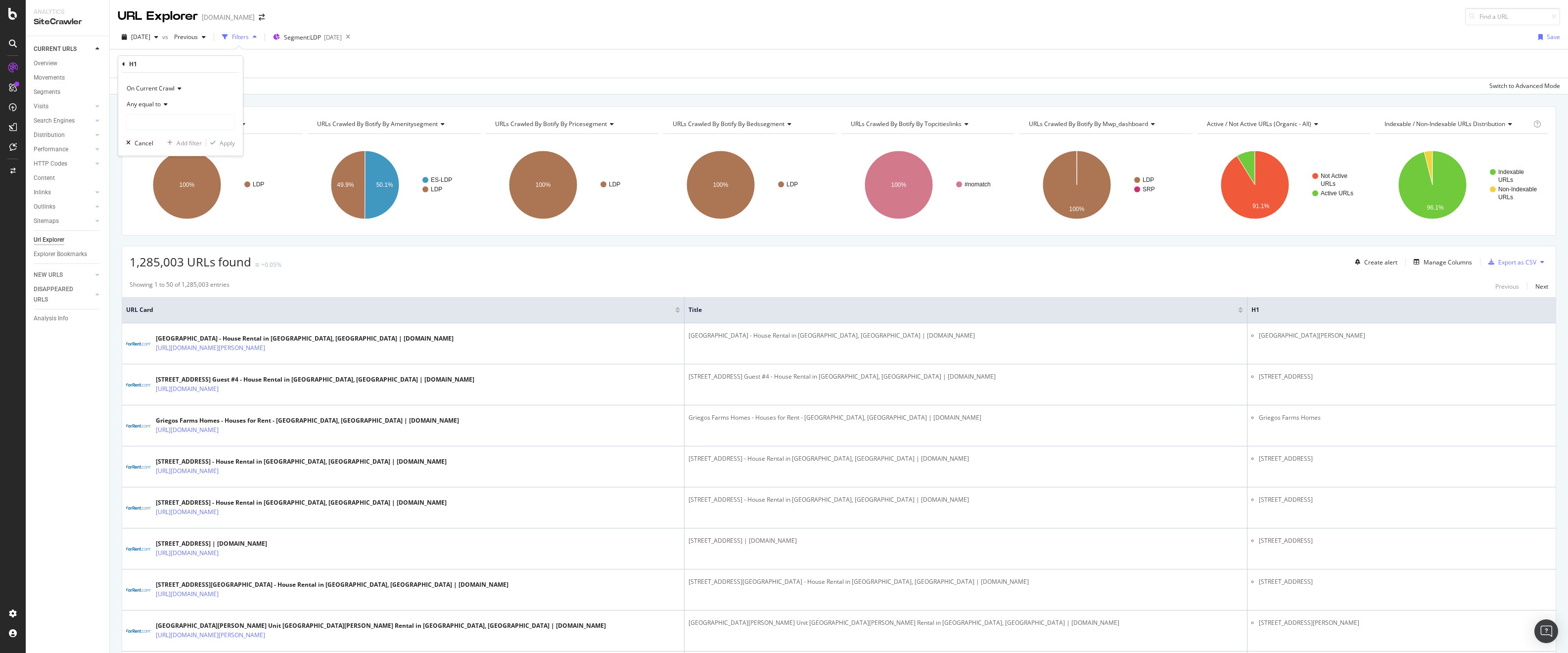
click at [155, 101] on span "Any equal to" at bounding box center [144, 103] width 34 height 9
click at [173, 173] on div "Any ends with" at bounding box center [182, 176] width 106 height 13
click at [167, 124] on input "text" at bounding box center [181, 122] width 108 height 16
type input "Apartments"
click at [218, 144] on div "button" at bounding box center [213, 143] width 13 height 6
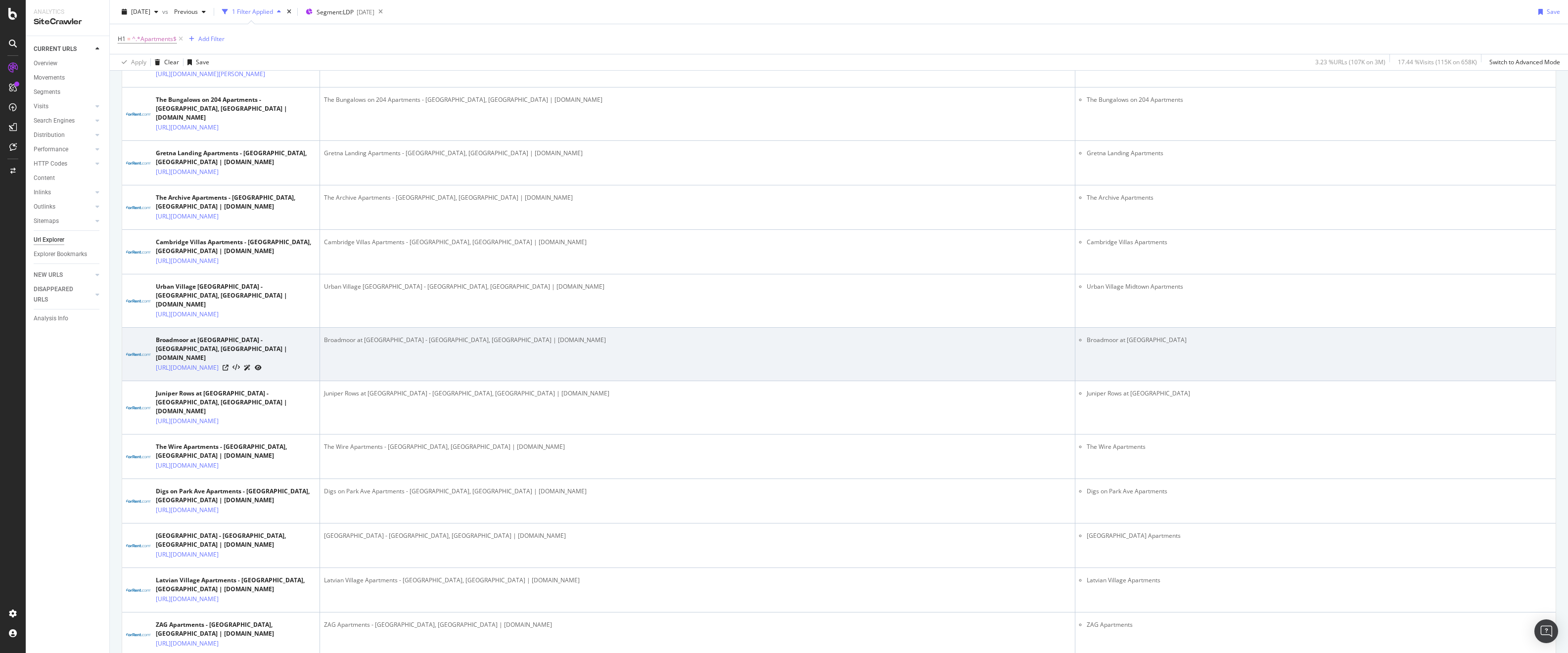
scroll to position [1498, 0]
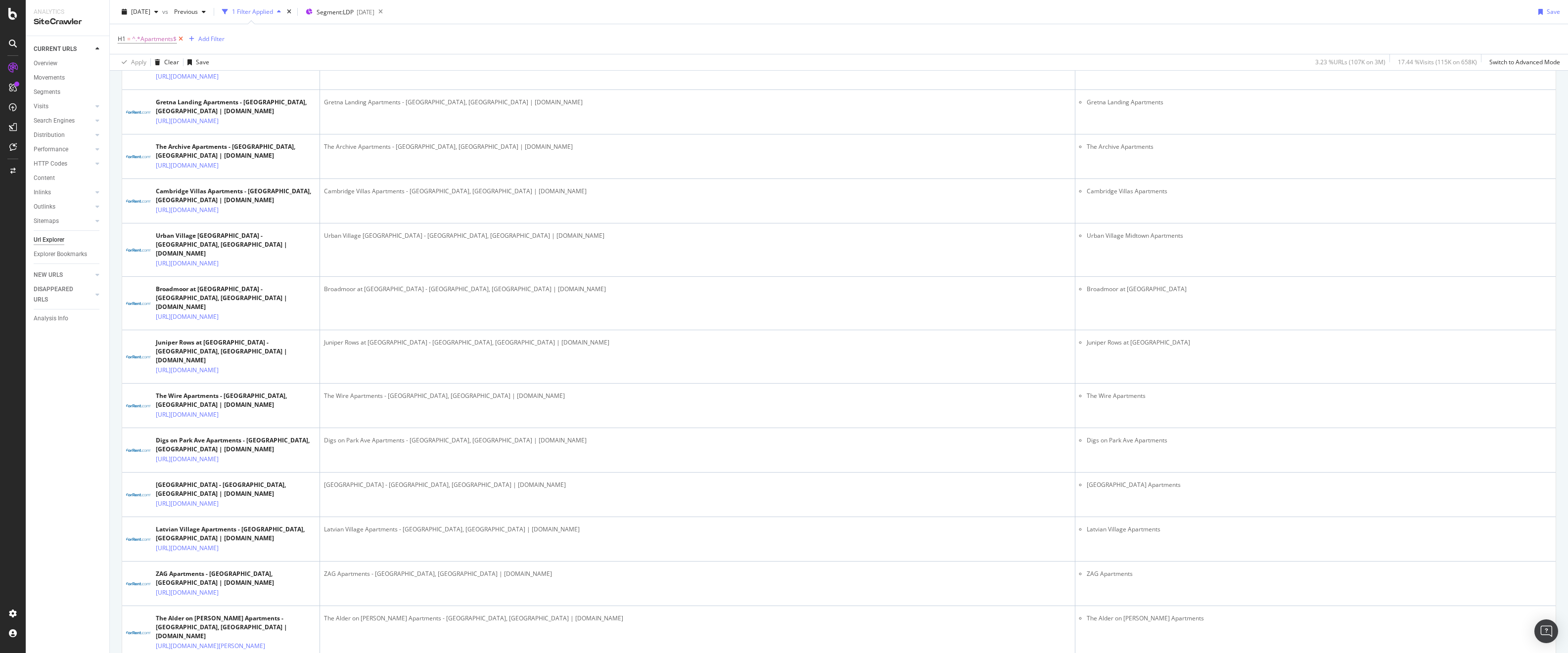
click at [180, 38] on icon at bounding box center [180, 39] width 9 height 9
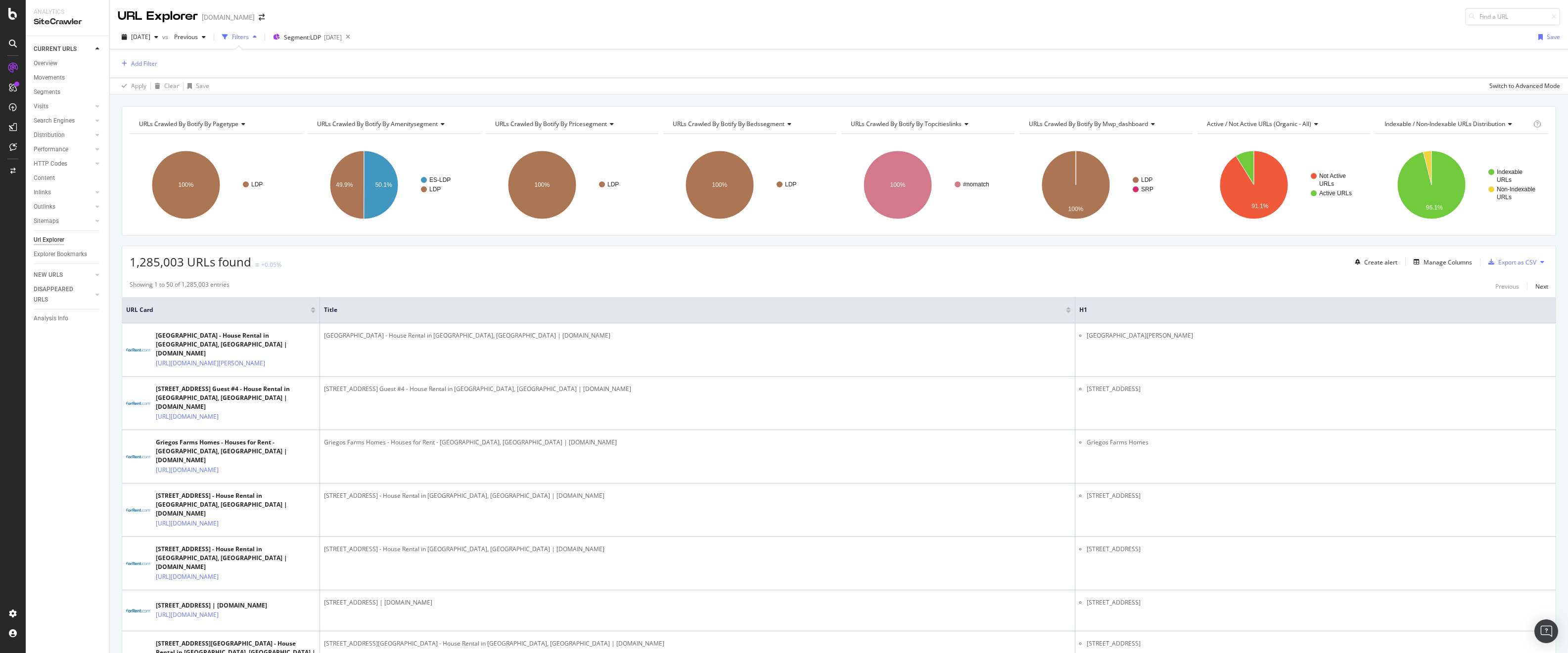
click at [982, 35] on div "2025 Aug. 16th vs Previous Filters Segment: LDP 2025-08-05 Save" at bounding box center [839, 39] width 1458 height 20
